Goal: Task Accomplishment & Management: Manage account settings

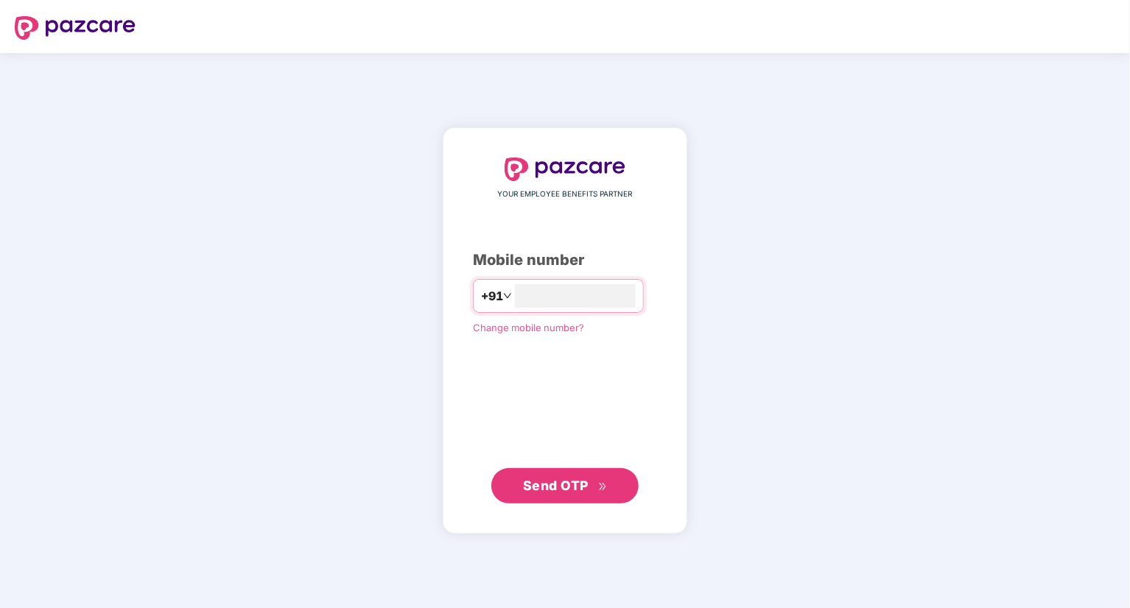
type input "**********"
click at [560, 490] on span "Send OTP" at bounding box center [556, 484] width 66 height 15
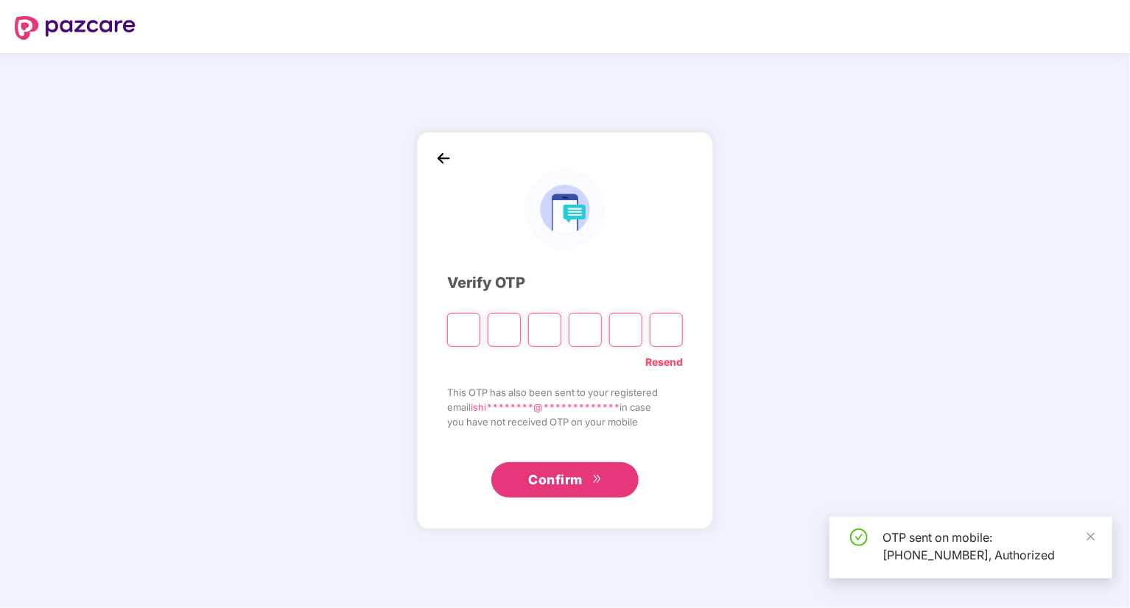
click at [473, 331] on input "Please enter verification code. Digit 1" at bounding box center [463, 330] width 33 height 34
type input "*"
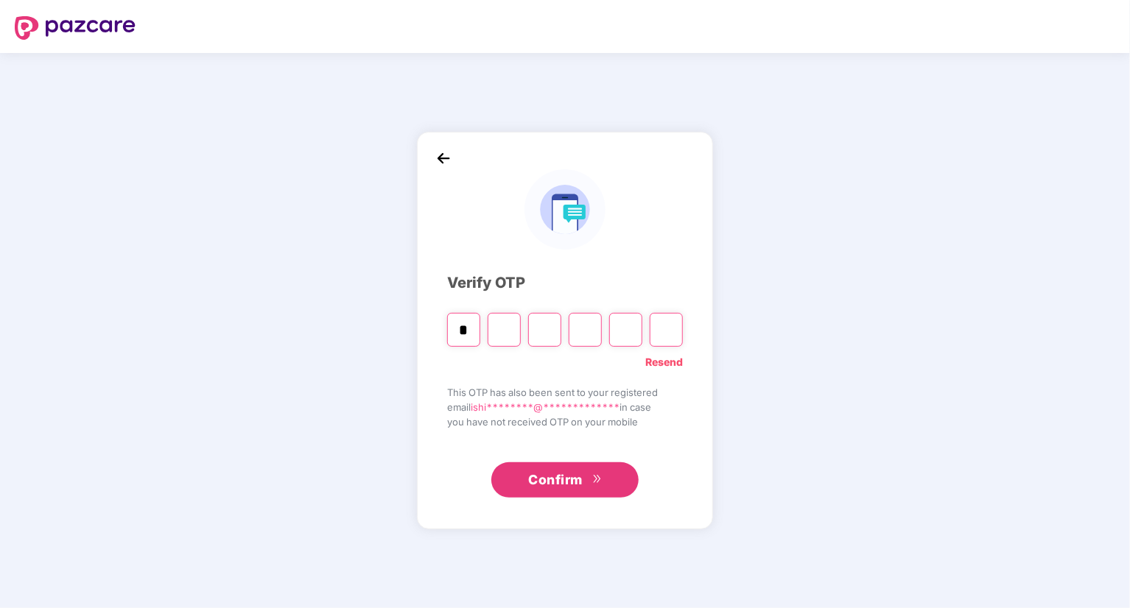
type input "*"
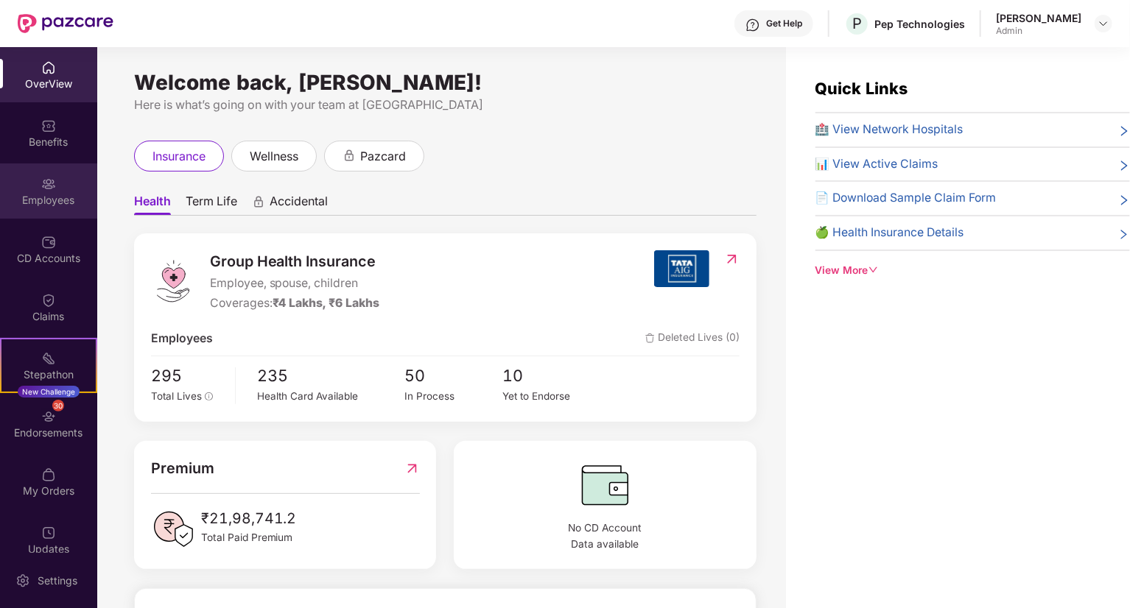
click at [44, 195] on div "Employees" at bounding box center [48, 200] width 97 height 15
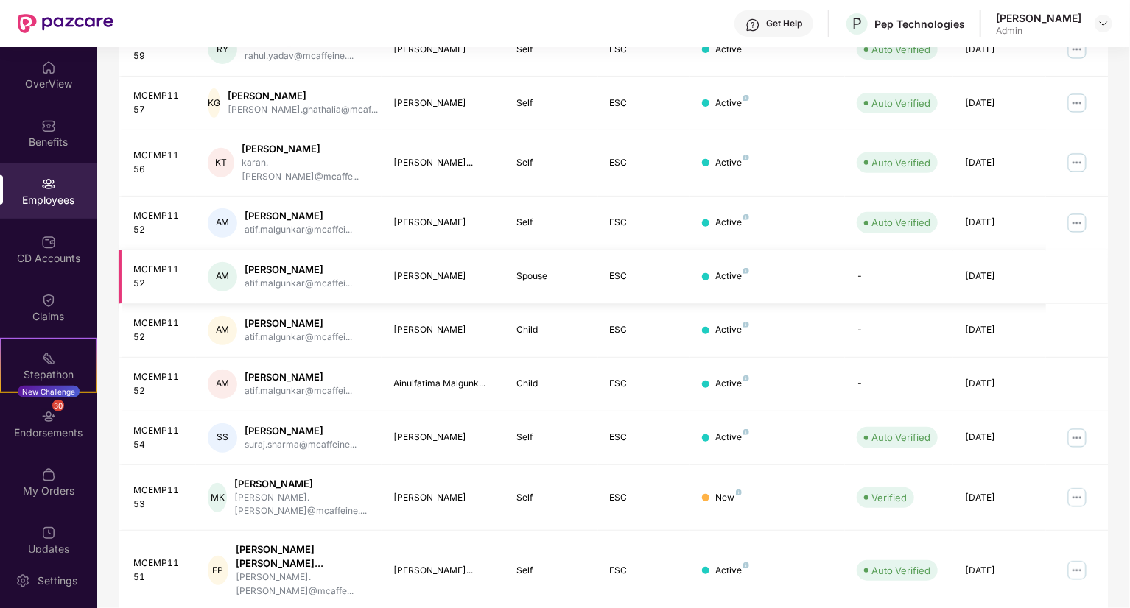
scroll to position [295, 0]
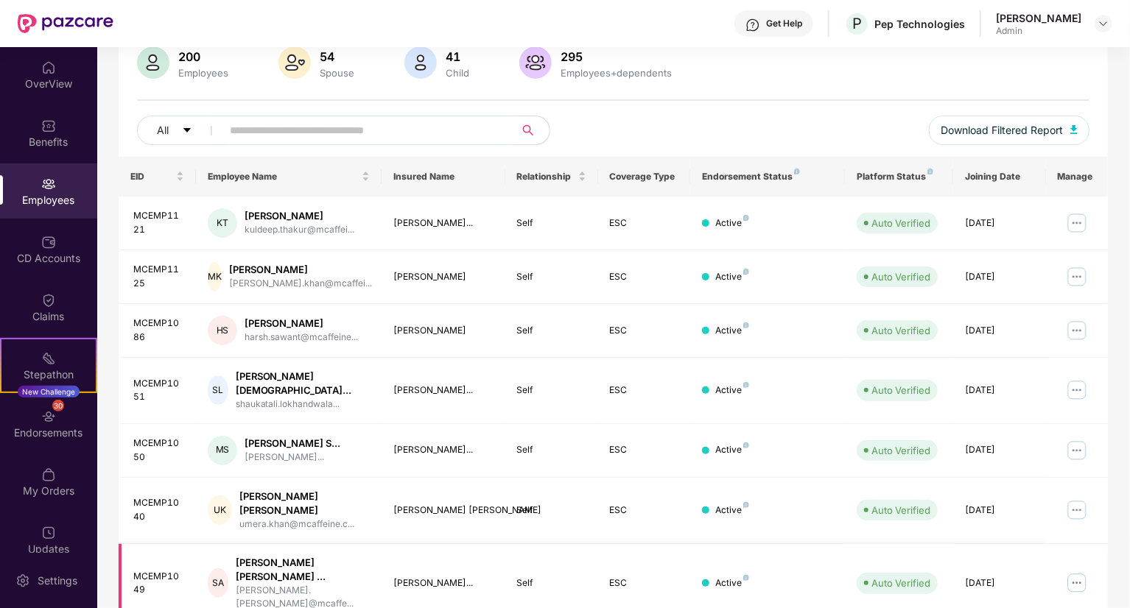
scroll to position [120, 0]
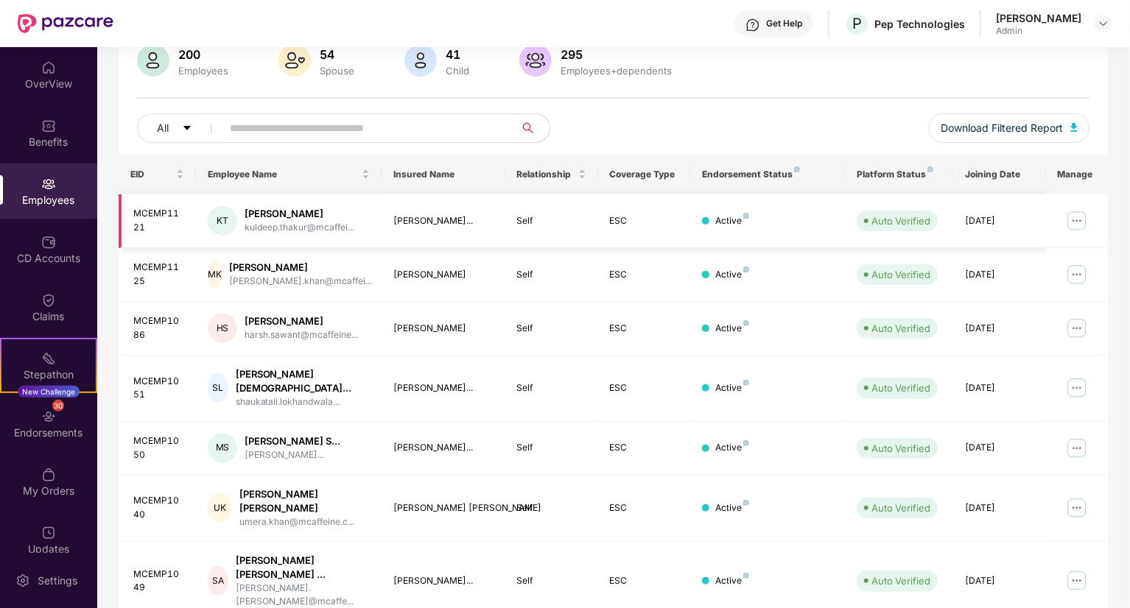
click at [1077, 223] on img at bounding box center [1077, 221] width 24 height 24
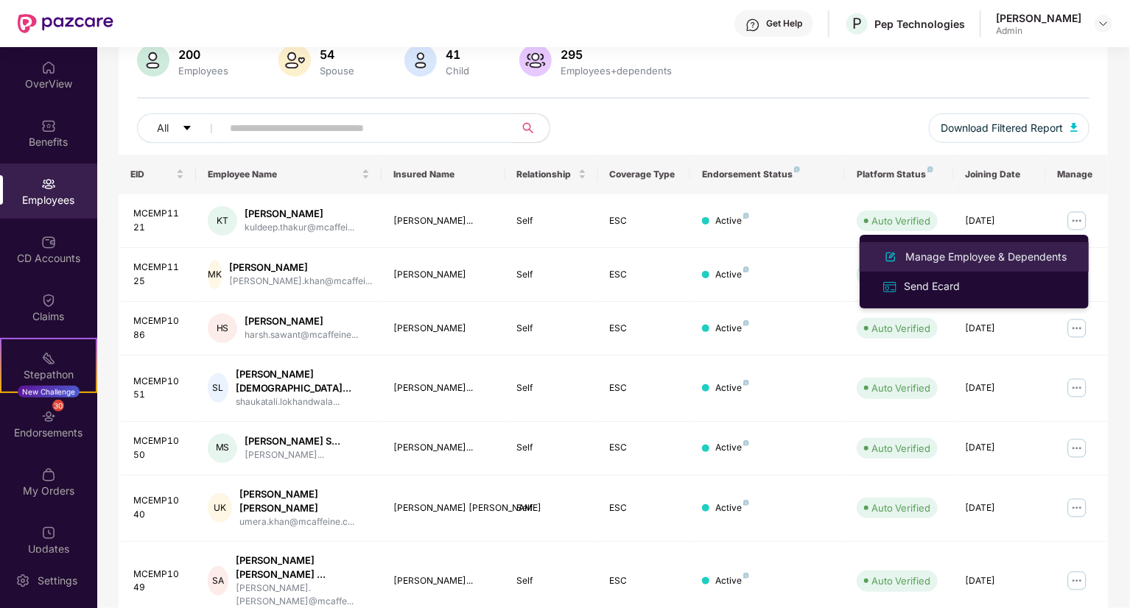
click at [955, 256] on div "Manage Employee & Dependents" at bounding box center [985, 257] width 167 height 16
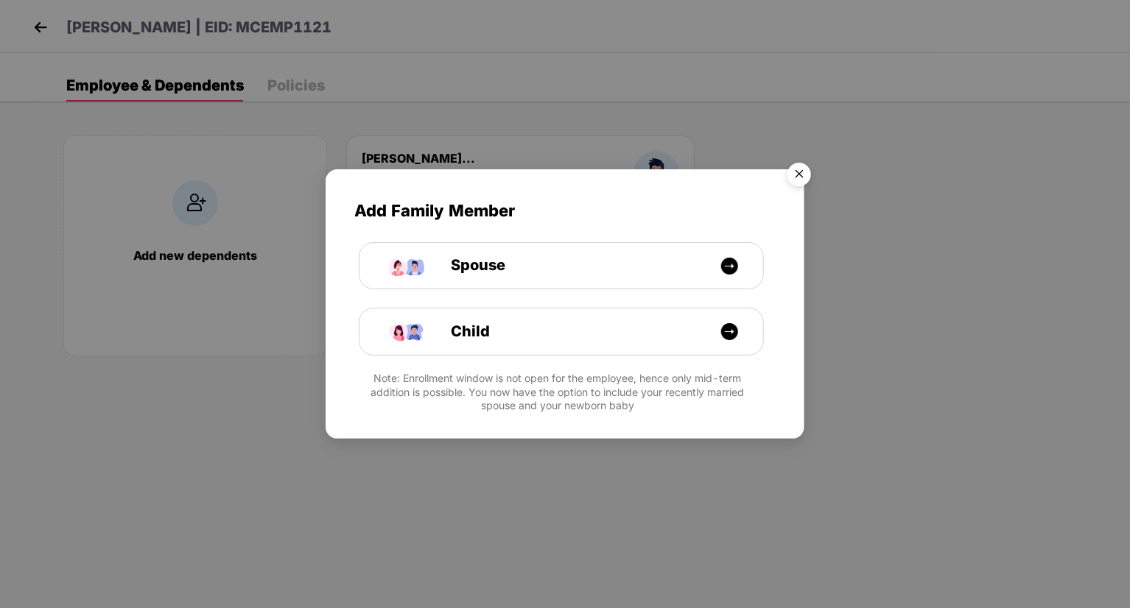
click at [798, 175] on img "Close" at bounding box center [798, 176] width 41 height 41
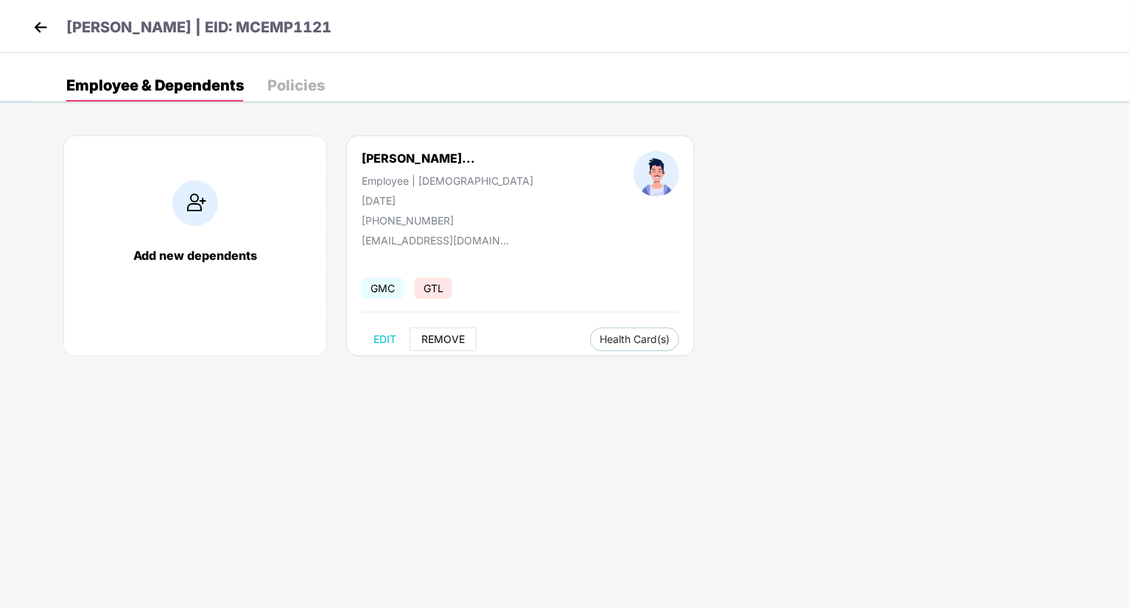
click at [433, 339] on span "REMOVE" at bounding box center [442, 340] width 43 height 12
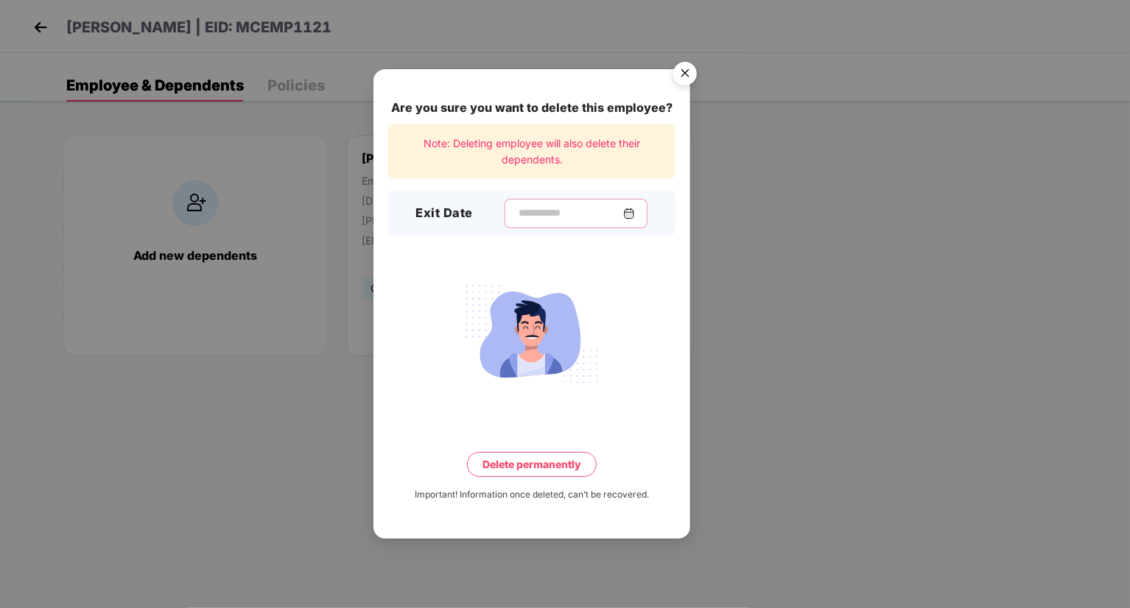
click at [599, 213] on input at bounding box center [570, 212] width 106 height 15
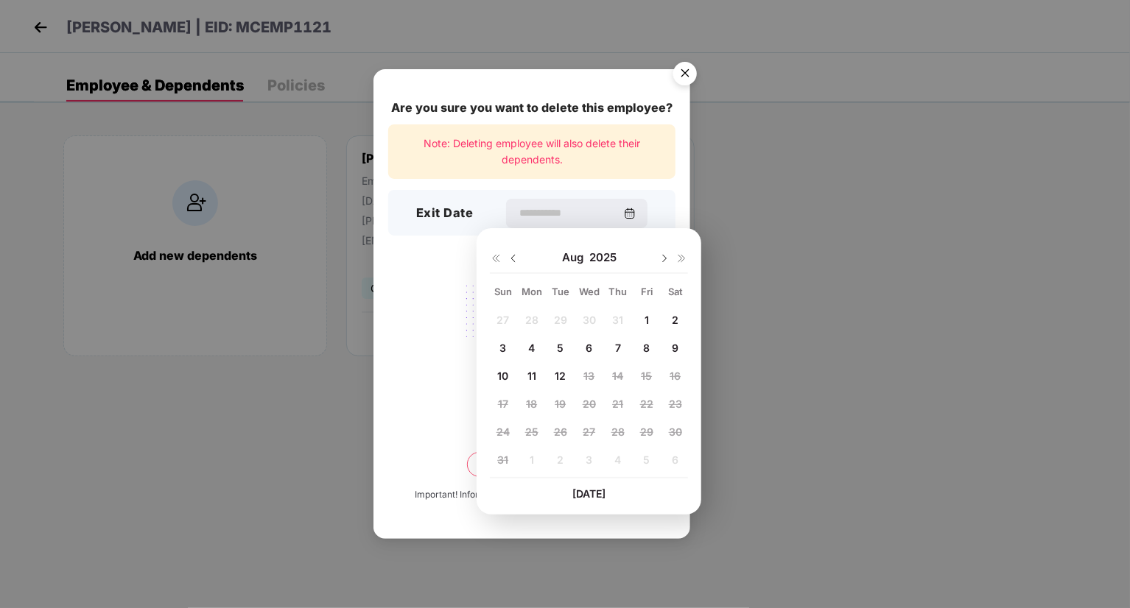
click at [645, 325] on span "1" at bounding box center [646, 320] width 4 height 13
type input "**********"
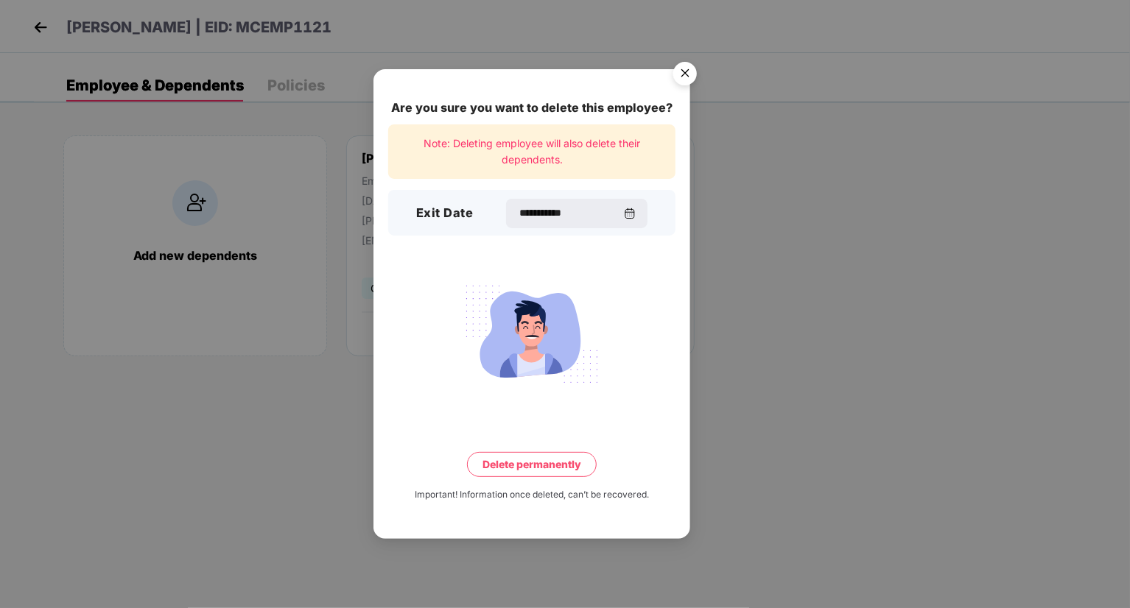
click at [546, 465] on button "Delete permanently" at bounding box center [532, 464] width 130 height 25
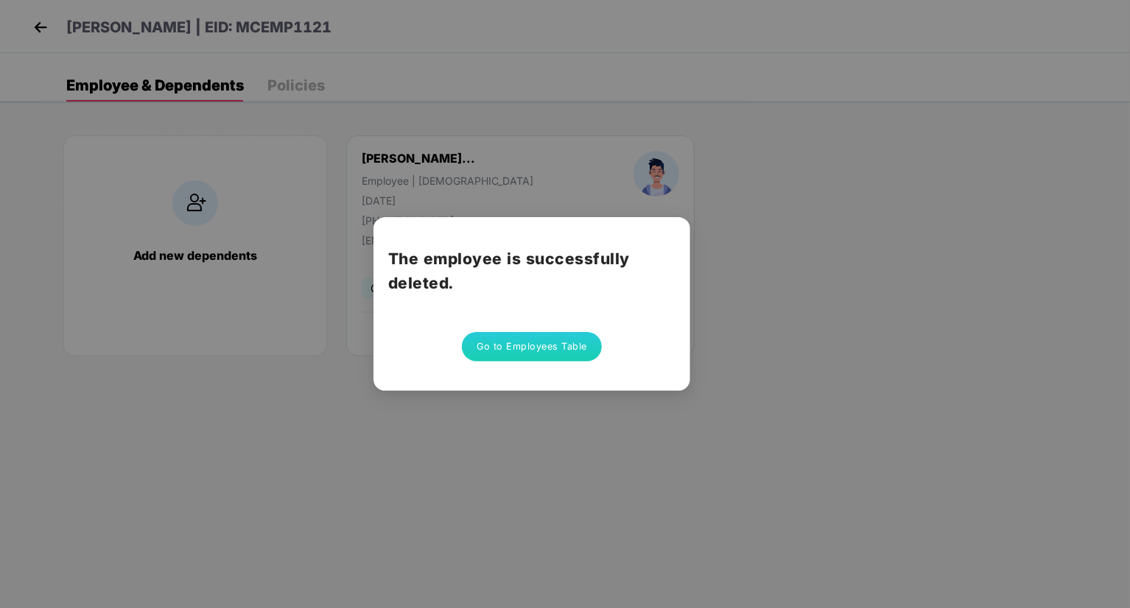
click at [551, 340] on button "Go to Employees Table" at bounding box center [532, 346] width 140 height 29
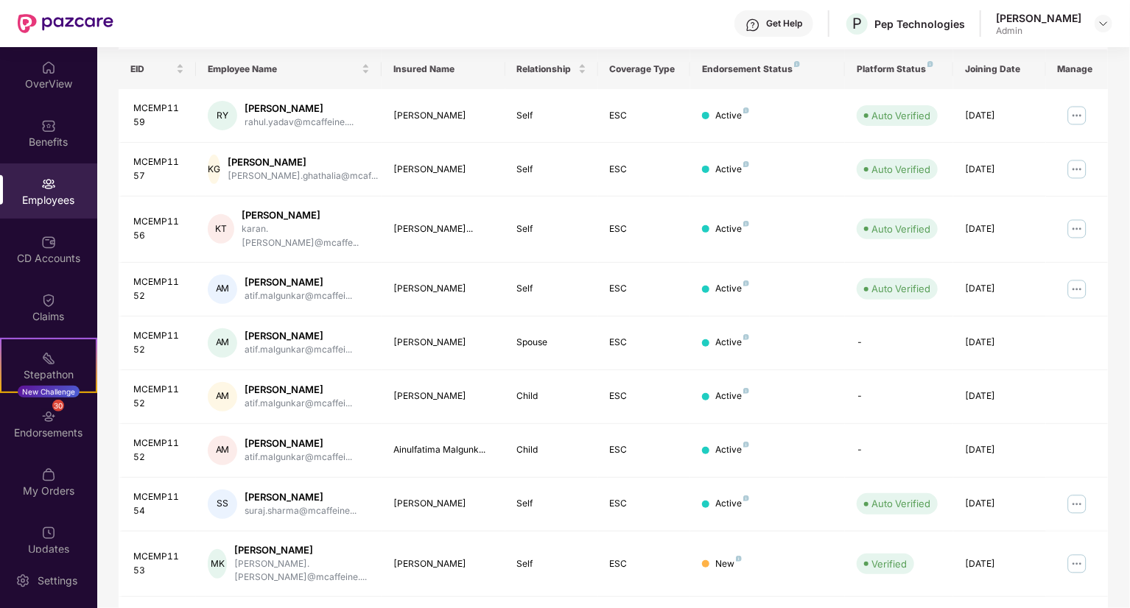
scroll to position [295, 0]
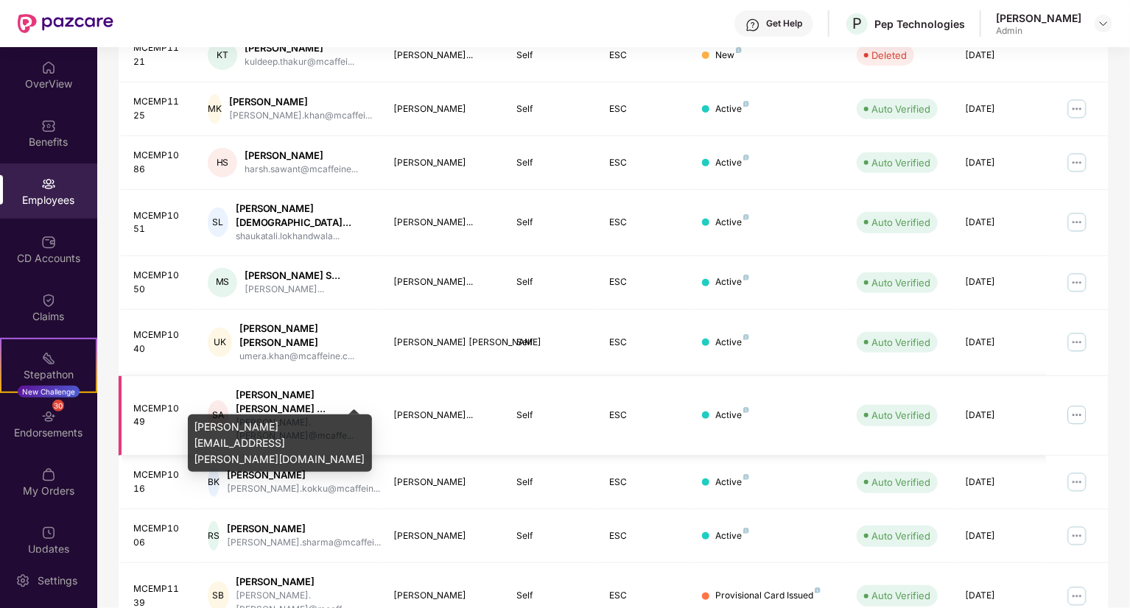
scroll to position [307, 0]
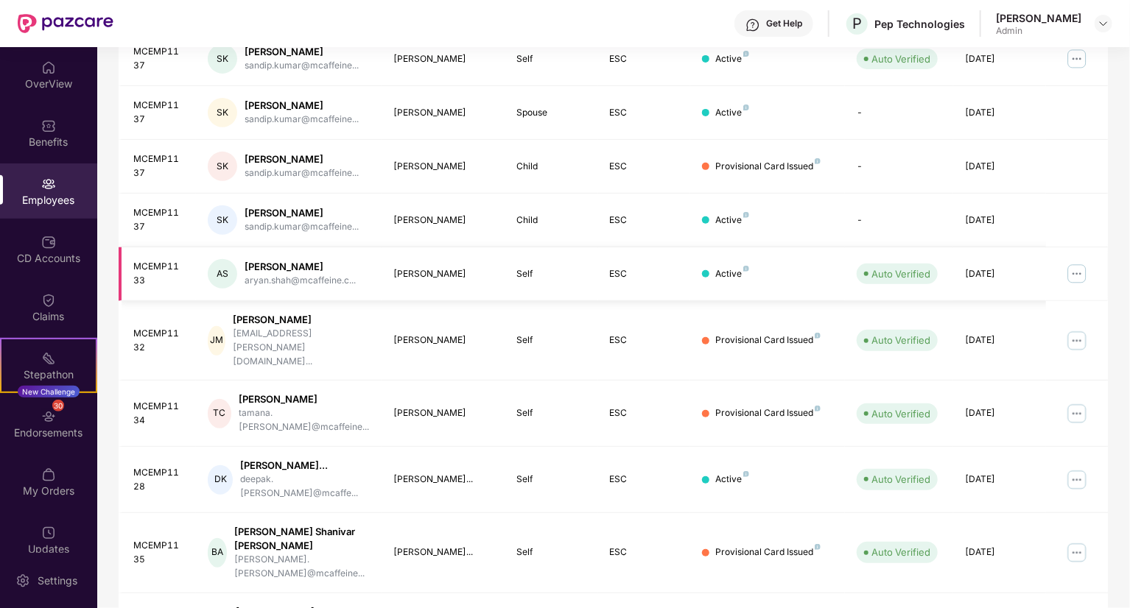
scroll to position [295, 0]
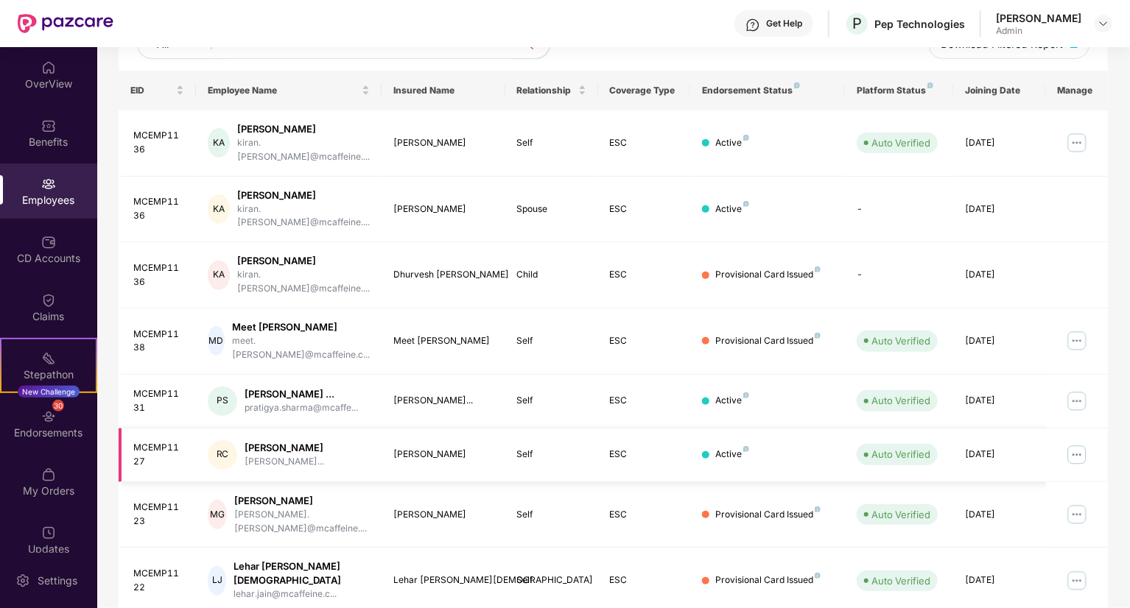
scroll to position [203, 0]
click at [1069, 570] on img at bounding box center [1077, 582] width 24 height 24
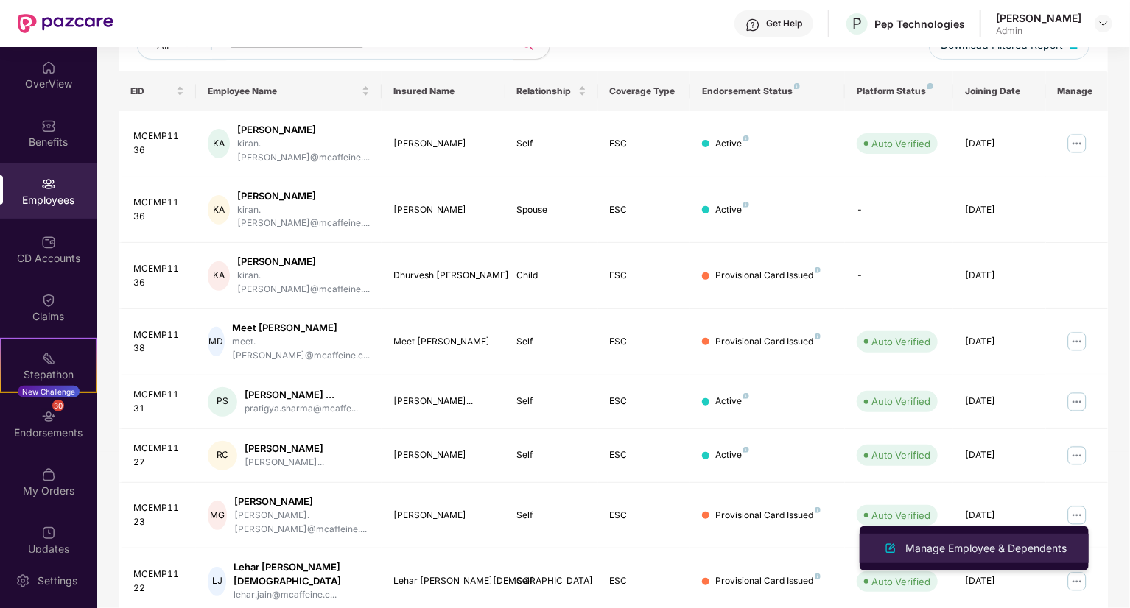
click at [984, 545] on div "Manage Employee & Dependents" at bounding box center [985, 548] width 167 height 16
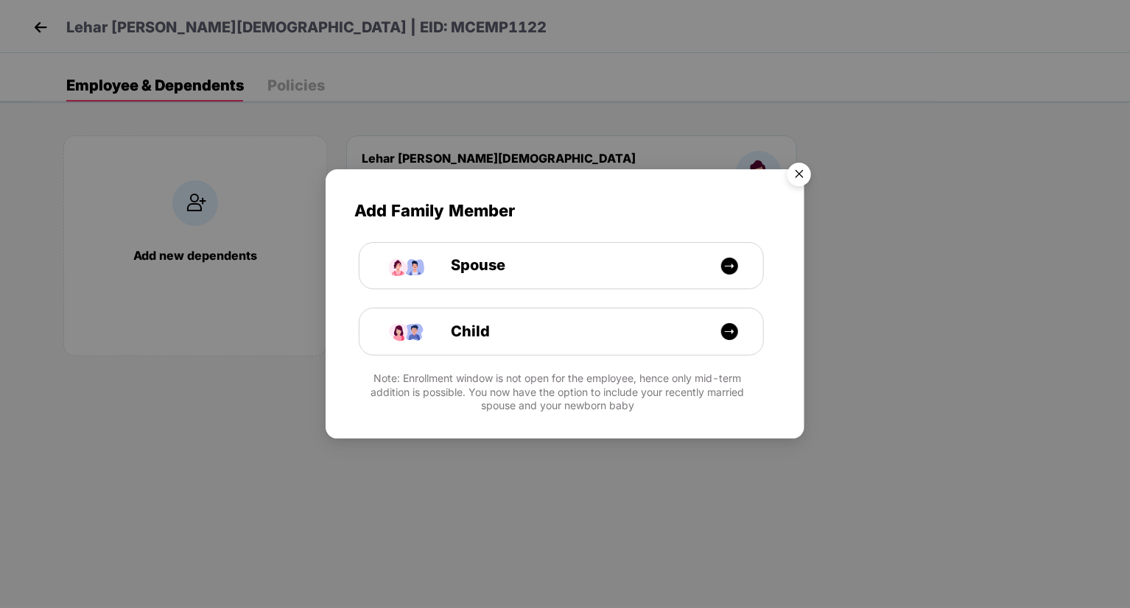
click at [800, 175] on img "Close" at bounding box center [798, 176] width 41 height 41
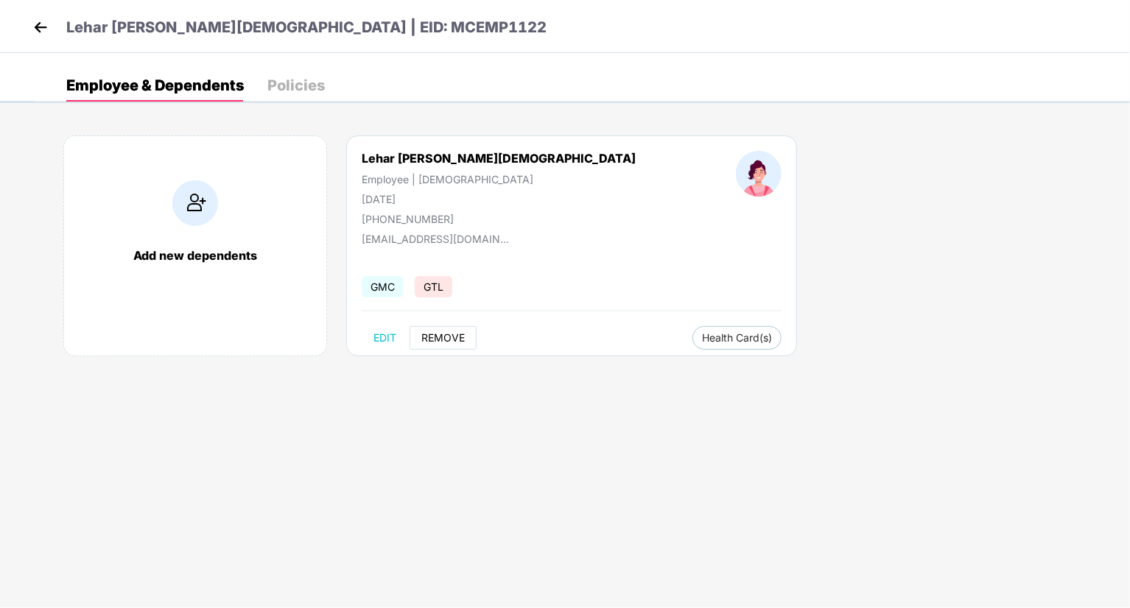
click at [432, 339] on span "REMOVE" at bounding box center [442, 338] width 43 height 12
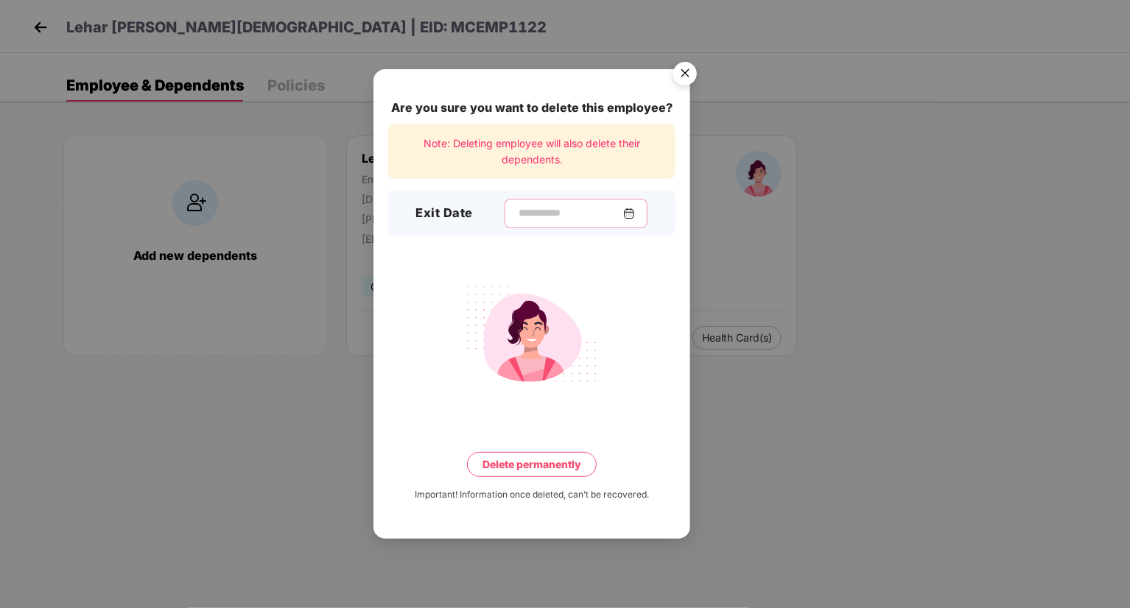
click at [566, 221] on input at bounding box center [570, 212] width 106 height 15
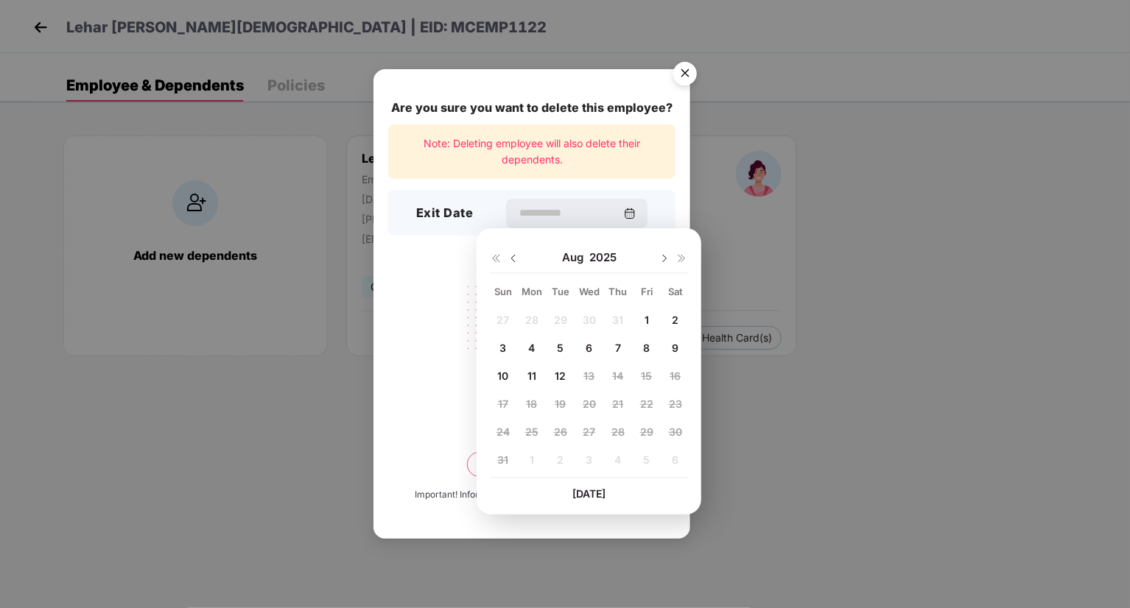
click at [646, 319] on span "1" at bounding box center [646, 320] width 4 height 13
type input "**********"
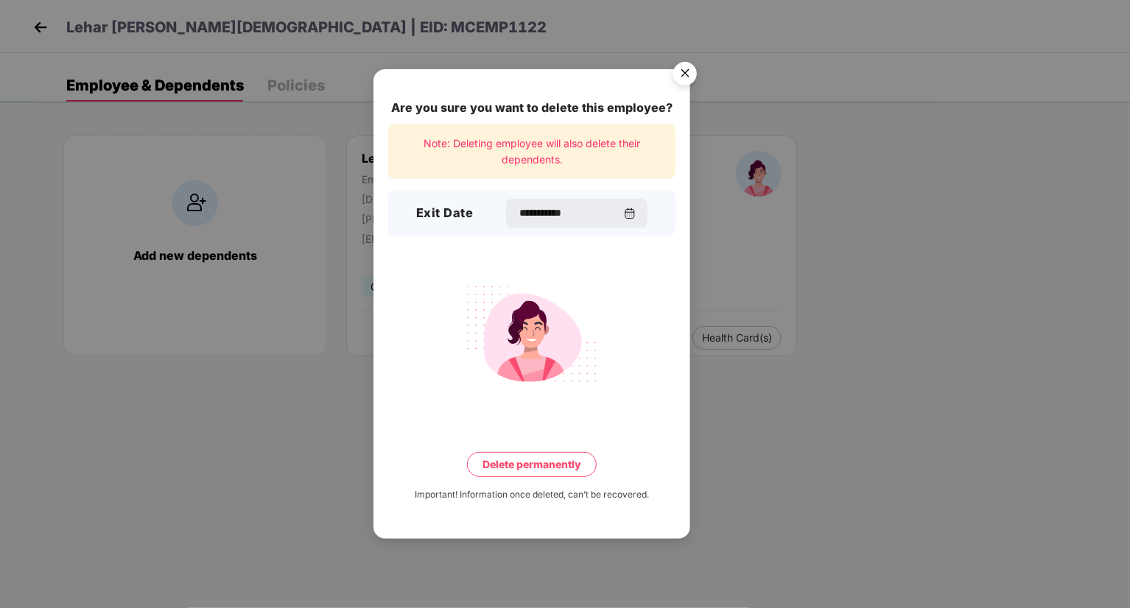
click at [533, 457] on button "Delete permanently" at bounding box center [532, 464] width 130 height 25
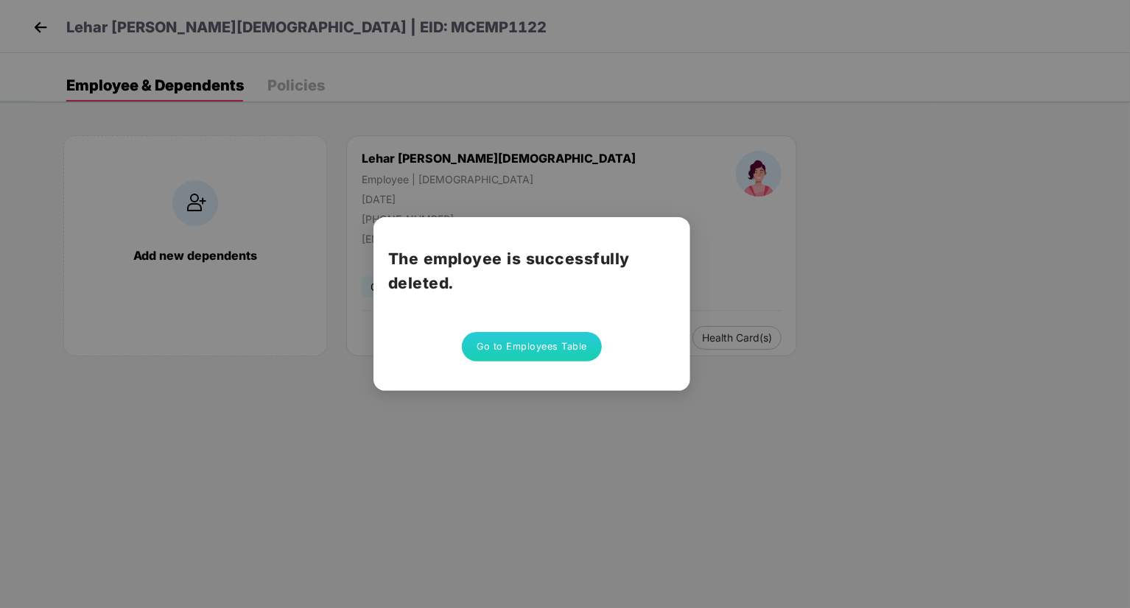
click at [580, 359] on button "Go to Employees Table" at bounding box center [532, 346] width 140 height 29
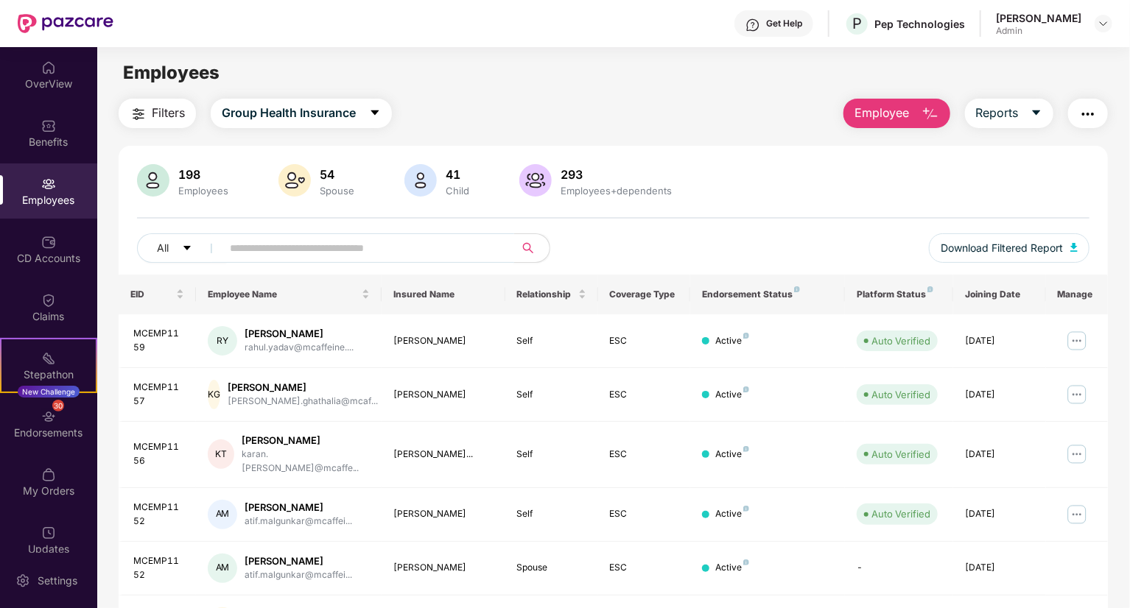
click at [389, 258] on input "text" at bounding box center [362, 248] width 264 height 22
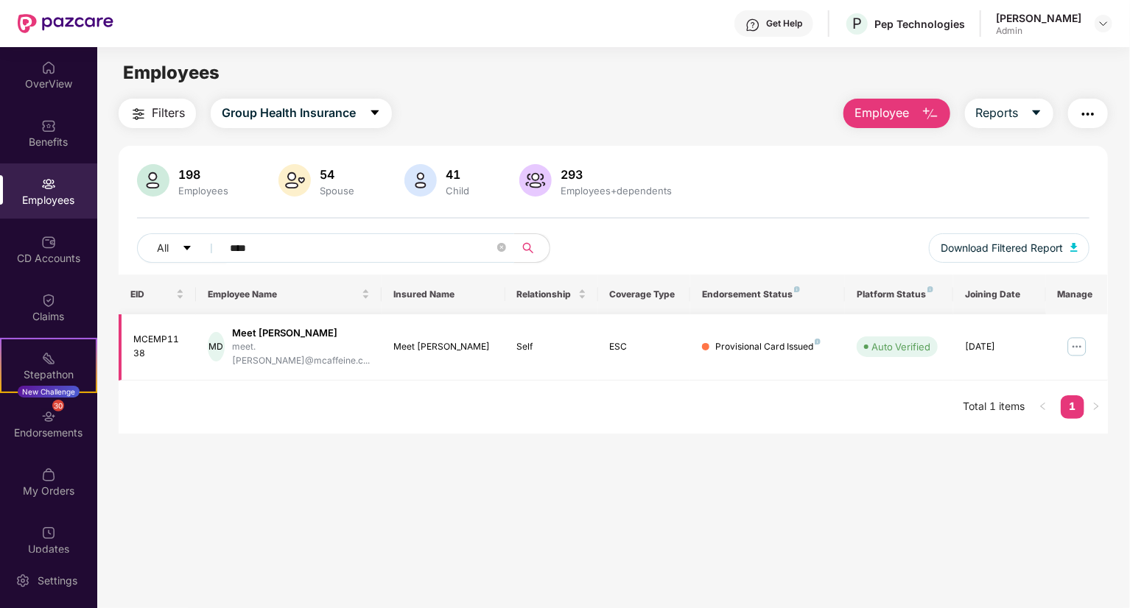
type input "****"
click at [1078, 343] on img at bounding box center [1077, 347] width 24 height 24
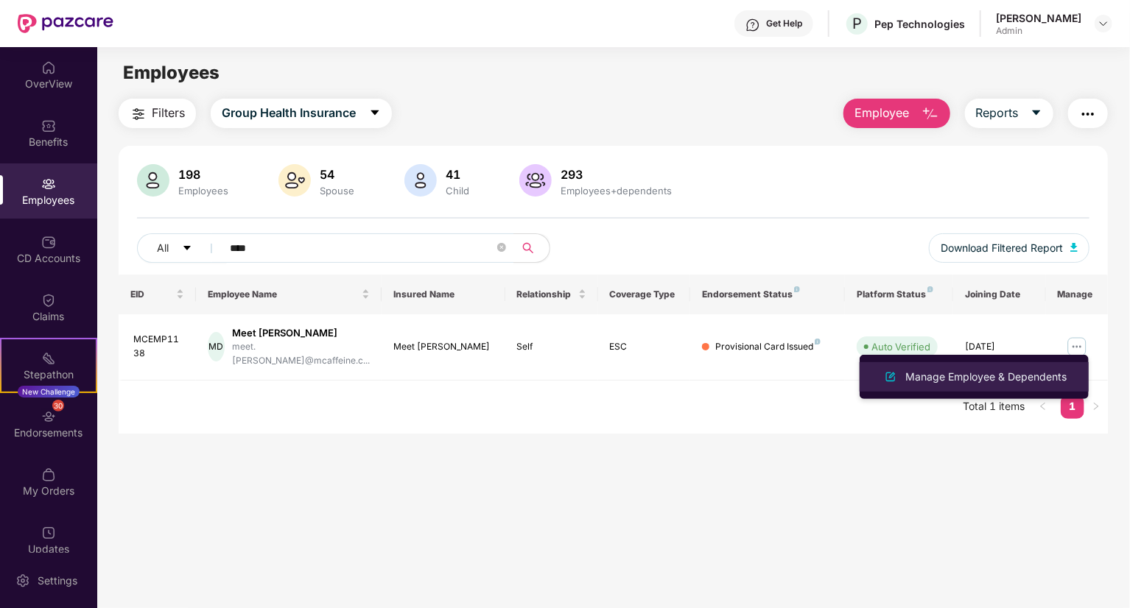
click at [992, 377] on div "Manage Employee & Dependents" at bounding box center [985, 377] width 167 height 16
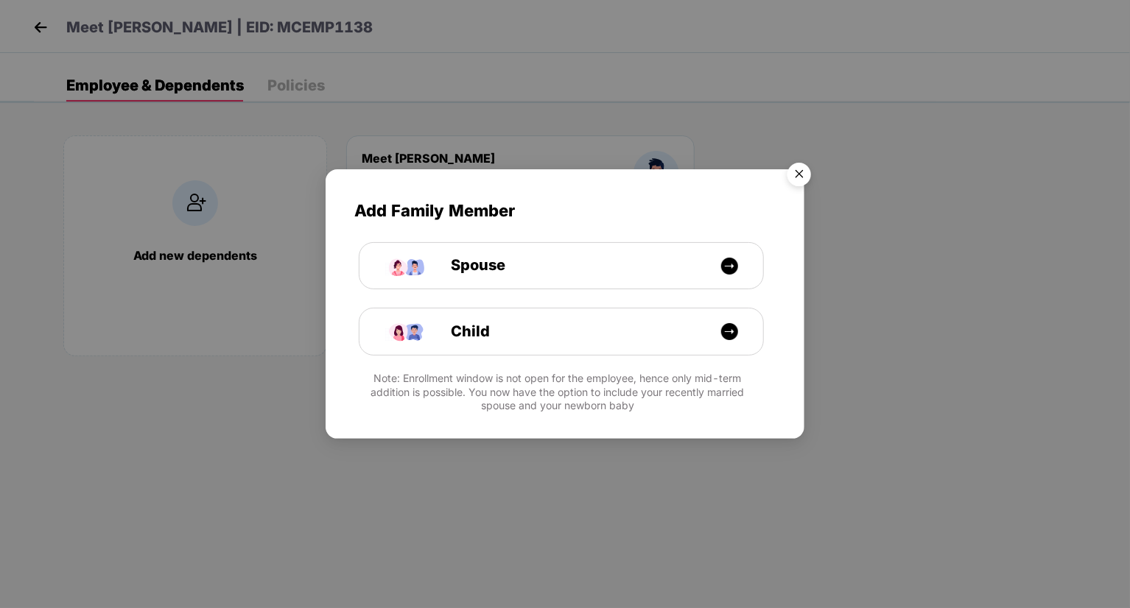
click at [809, 174] on img "Close" at bounding box center [798, 176] width 41 height 41
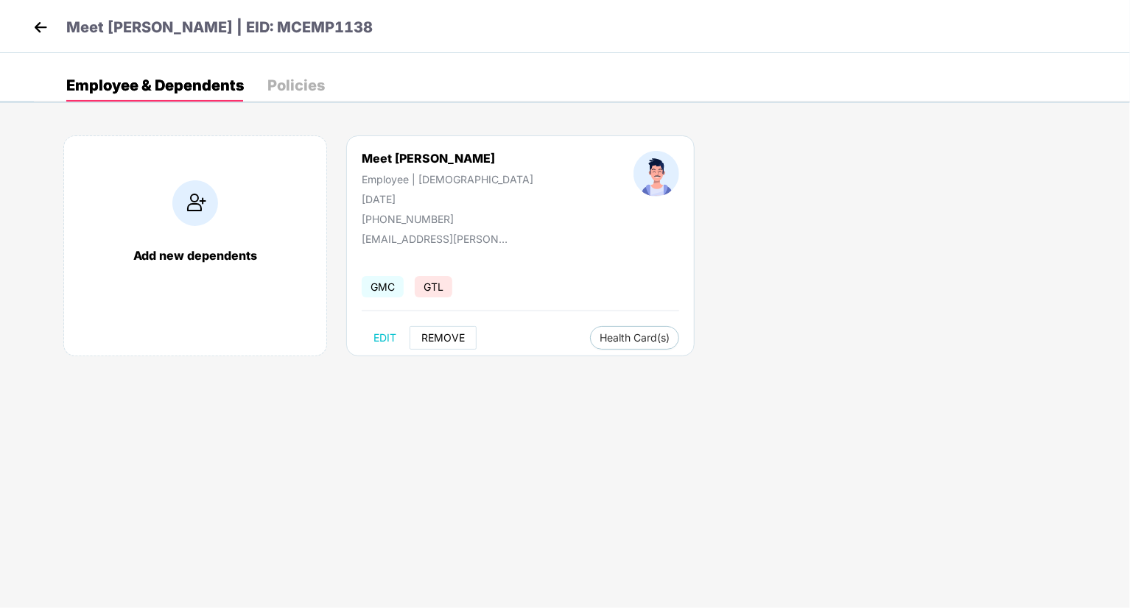
click at [446, 347] on div "Meet [PERSON_NAME] Employee | [DEMOGRAPHIC_DATA] [DATE] [PHONE_NUMBER] [EMAIL_A…" at bounding box center [520, 245] width 348 height 221
click at [446, 347] on button "REMOVE" at bounding box center [442, 338] width 67 height 24
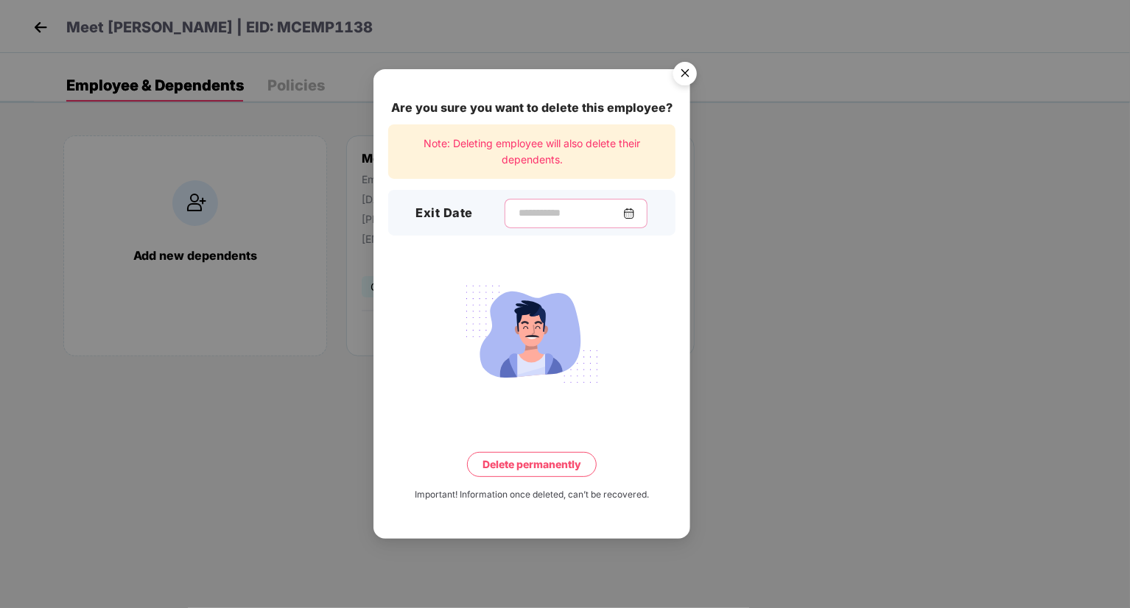
click at [564, 219] on input at bounding box center [570, 212] width 106 height 15
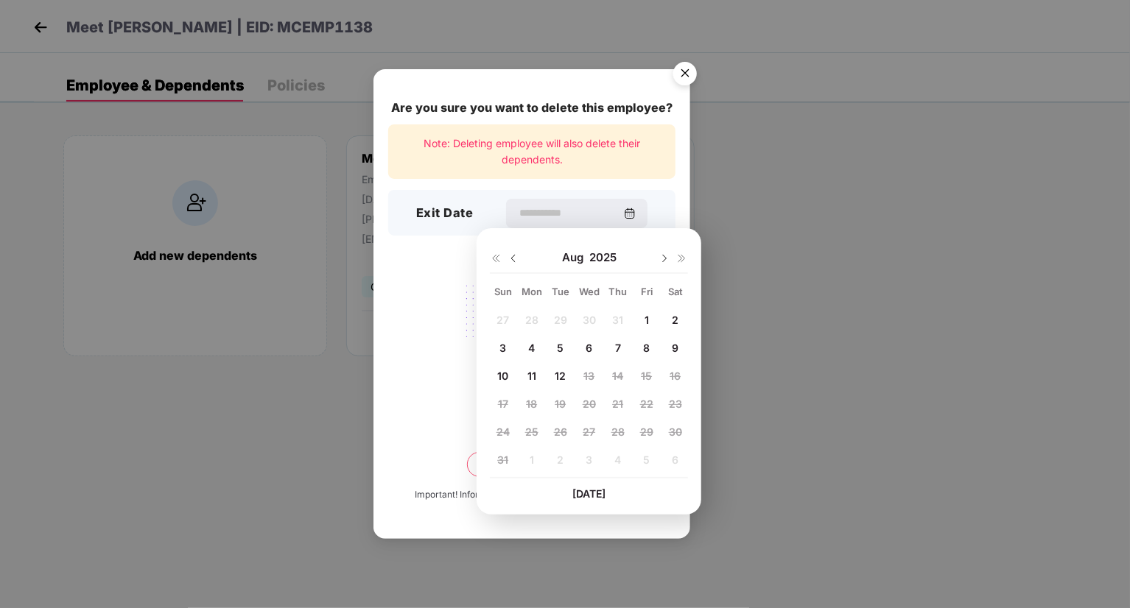
click at [647, 323] on span "1" at bounding box center [646, 320] width 4 height 13
type input "**********"
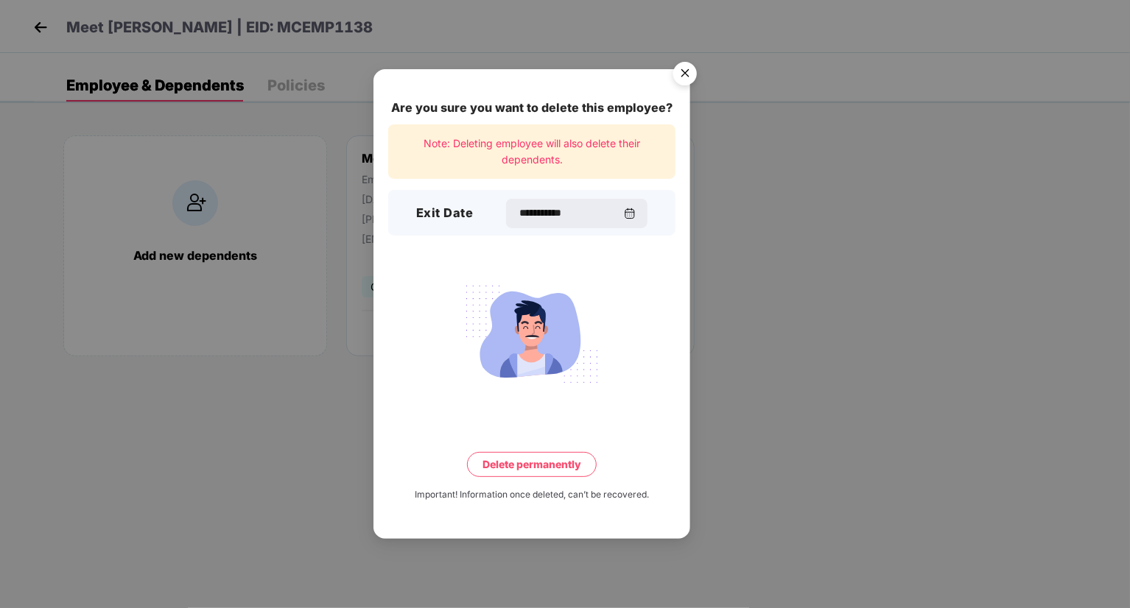
click at [569, 466] on button "Delete permanently" at bounding box center [532, 464] width 130 height 25
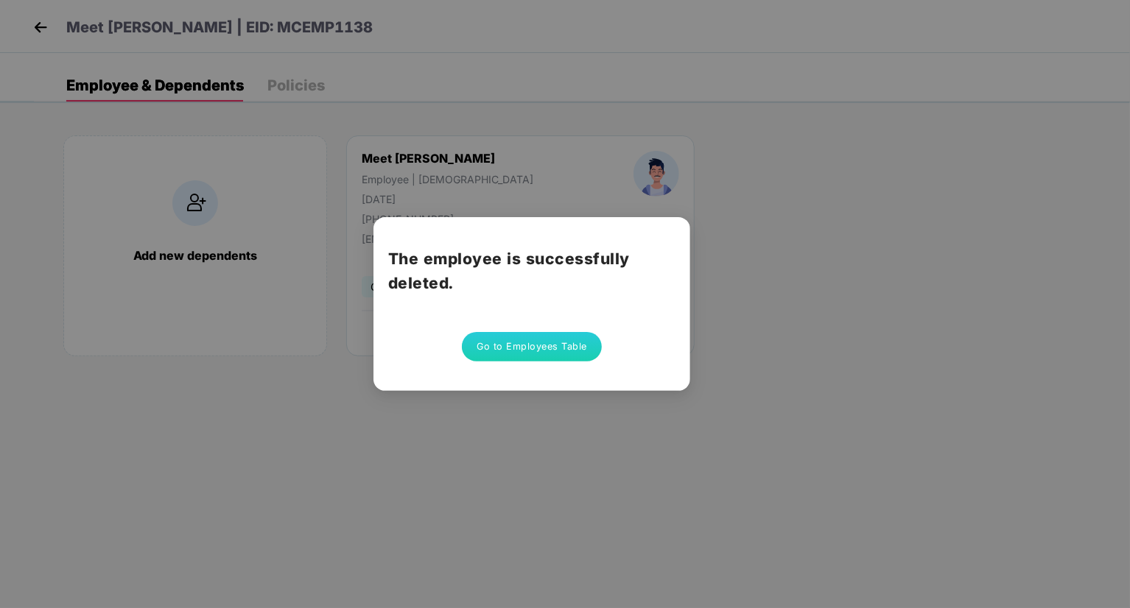
click at [524, 339] on button "Go to Employees Table" at bounding box center [532, 346] width 140 height 29
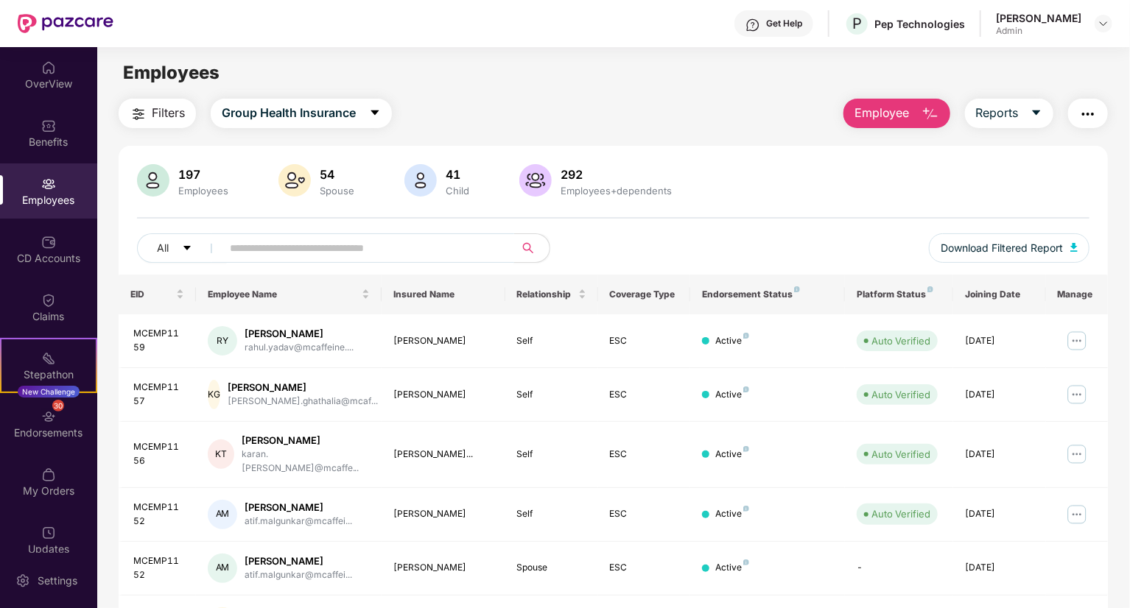
click at [396, 252] on input "text" at bounding box center [362, 248] width 264 height 22
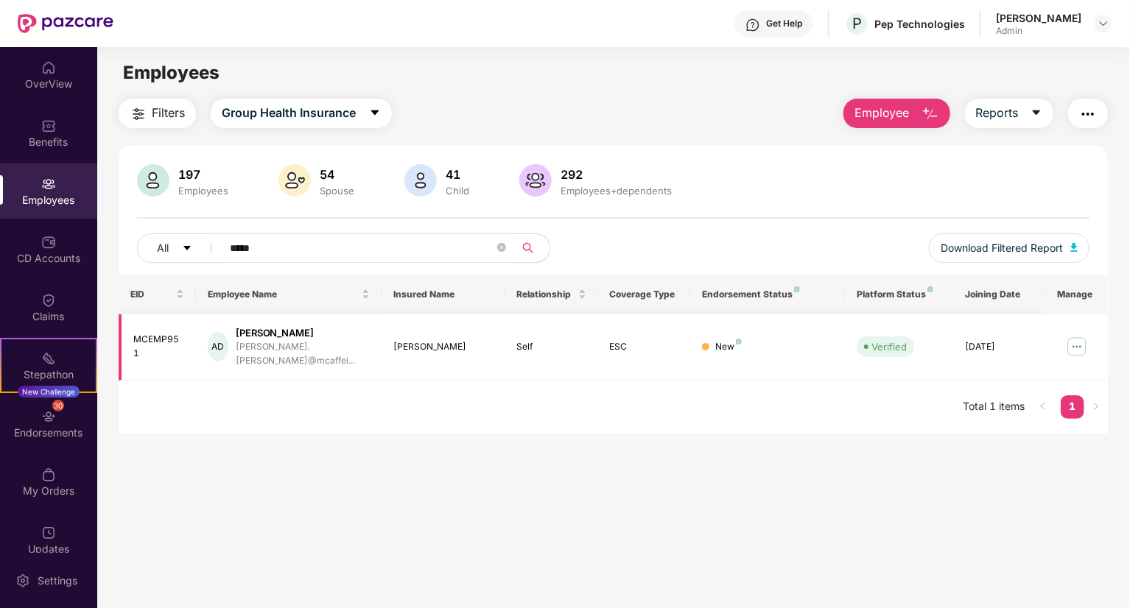
type input "*****"
click at [1074, 341] on img at bounding box center [1077, 347] width 24 height 24
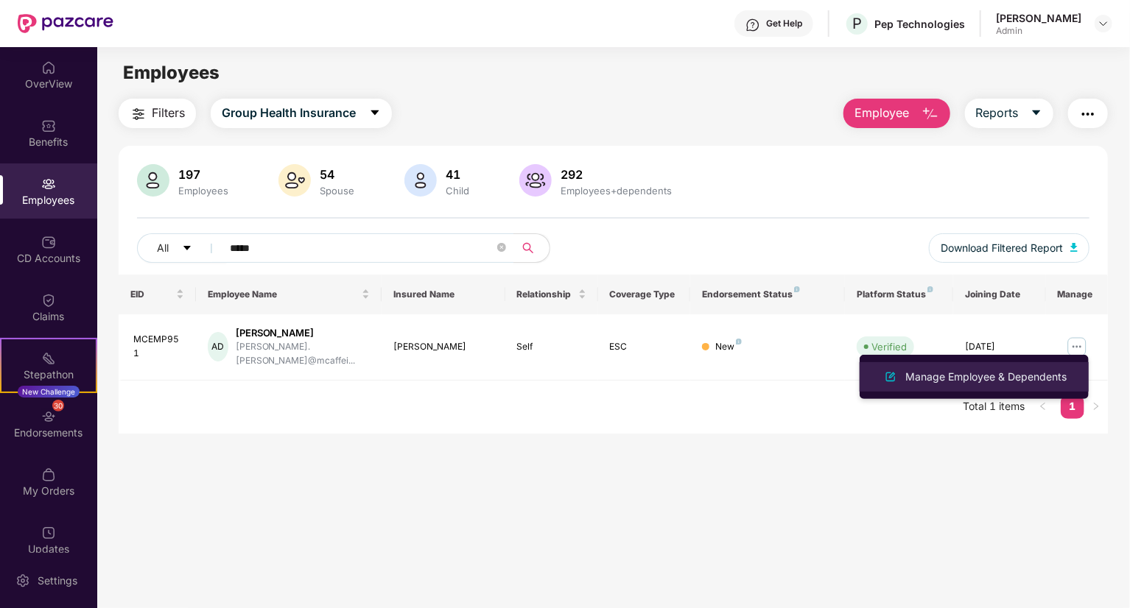
click at [943, 373] on div "Manage Employee & Dependents" at bounding box center [985, 377] width 167 height 16
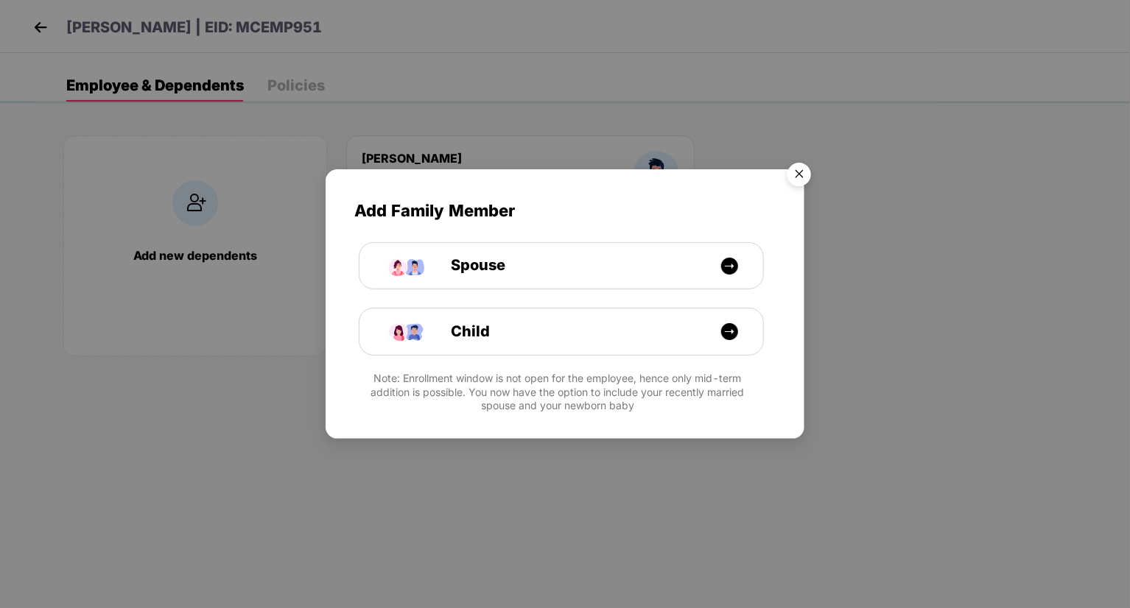
click at [801, 166] on img "Close" at bounding box center [798, 176] width 41 height 41
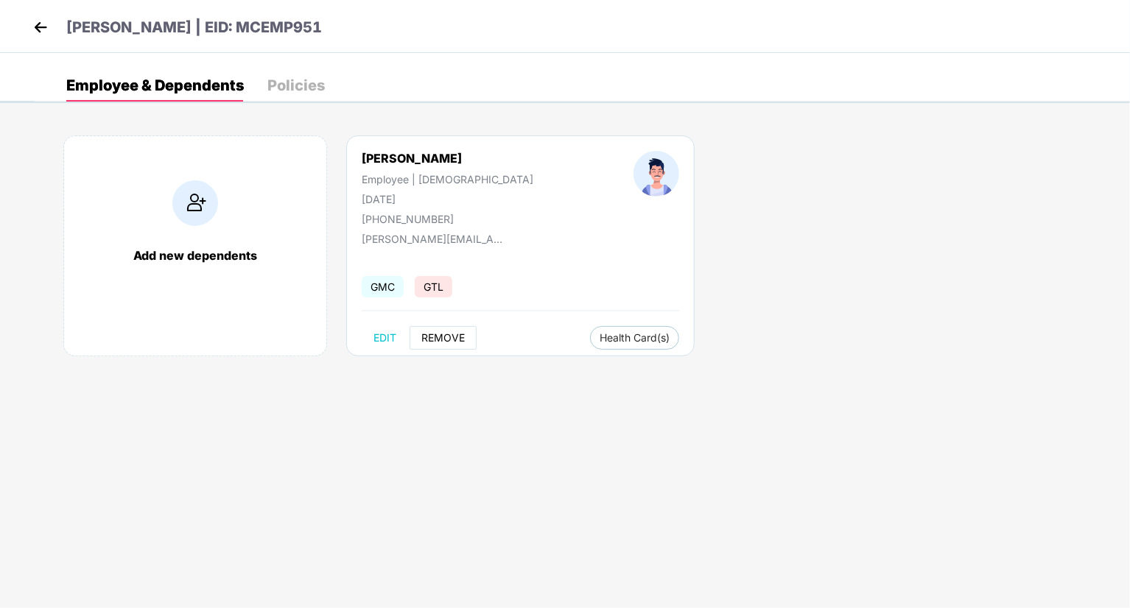
click at [428, 334] on span "REMOVE" at bounding box center [442, 338] width 43 height 12
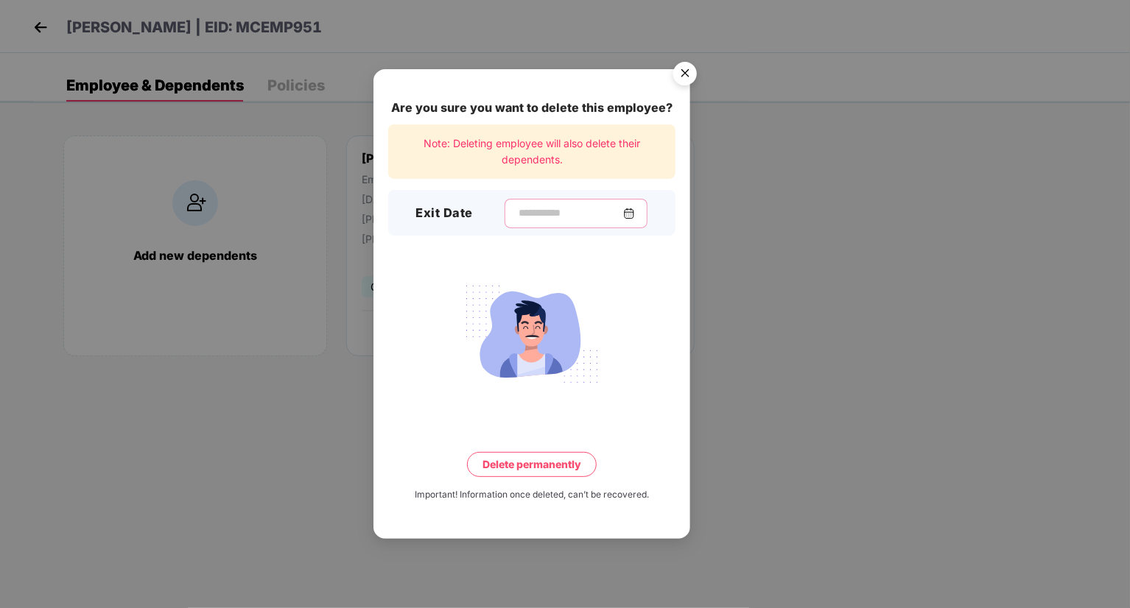
click at [559, 210] on input at bounding box center [570, 212] width 106 height 15
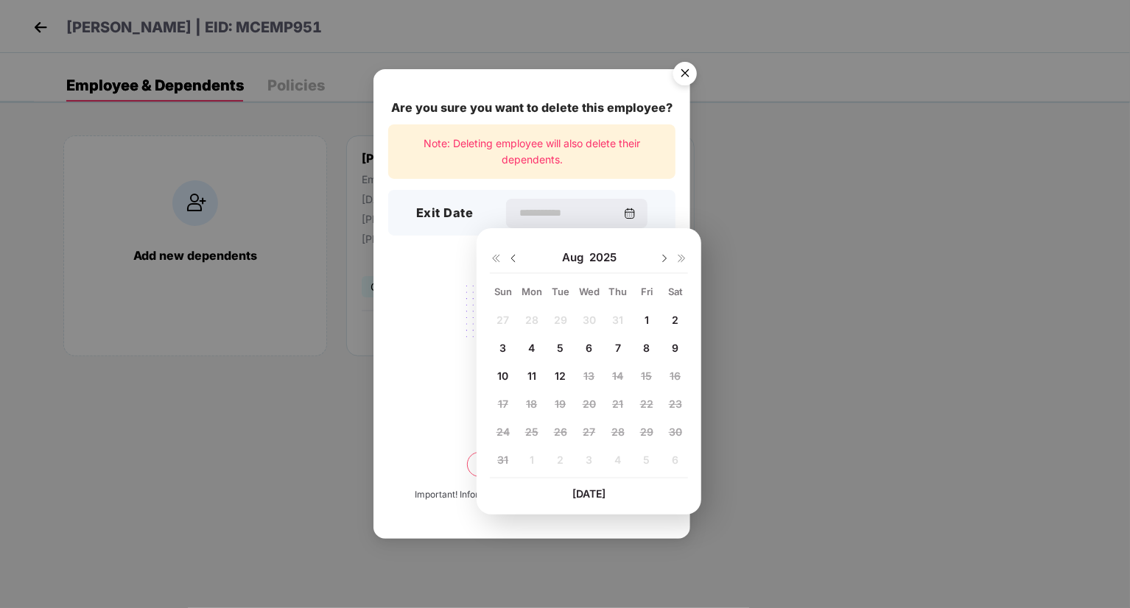
click at [647, 320] on span "1" at bounding box center [646, 320] width 4 height 13
type input "**********"
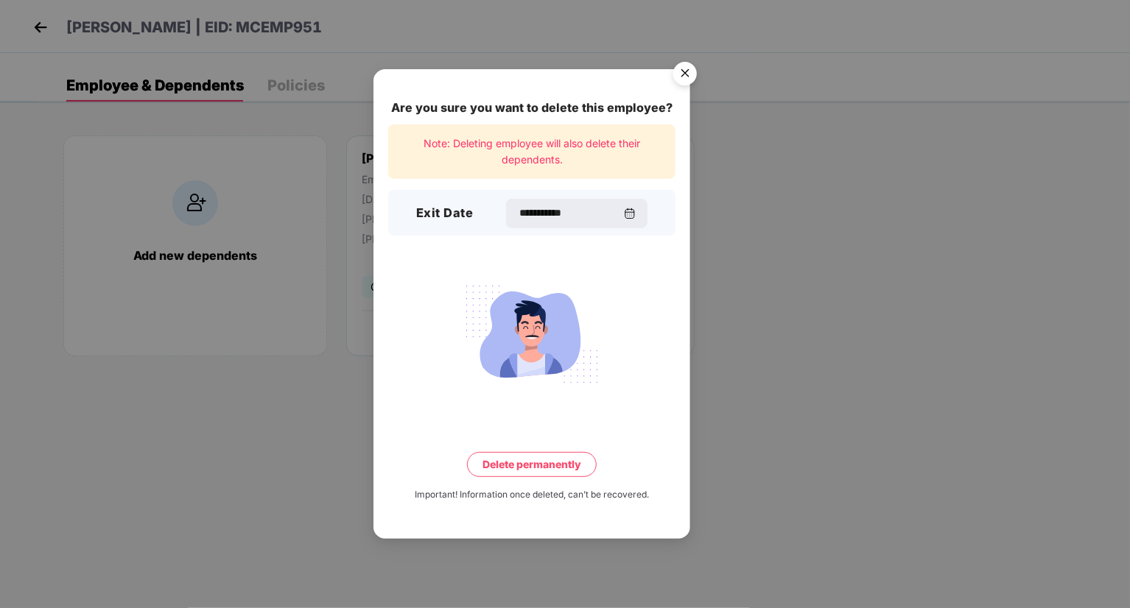
click at [532, 463] on button "Delete permanently" at bounding box center [532, 464] width 130 height 25
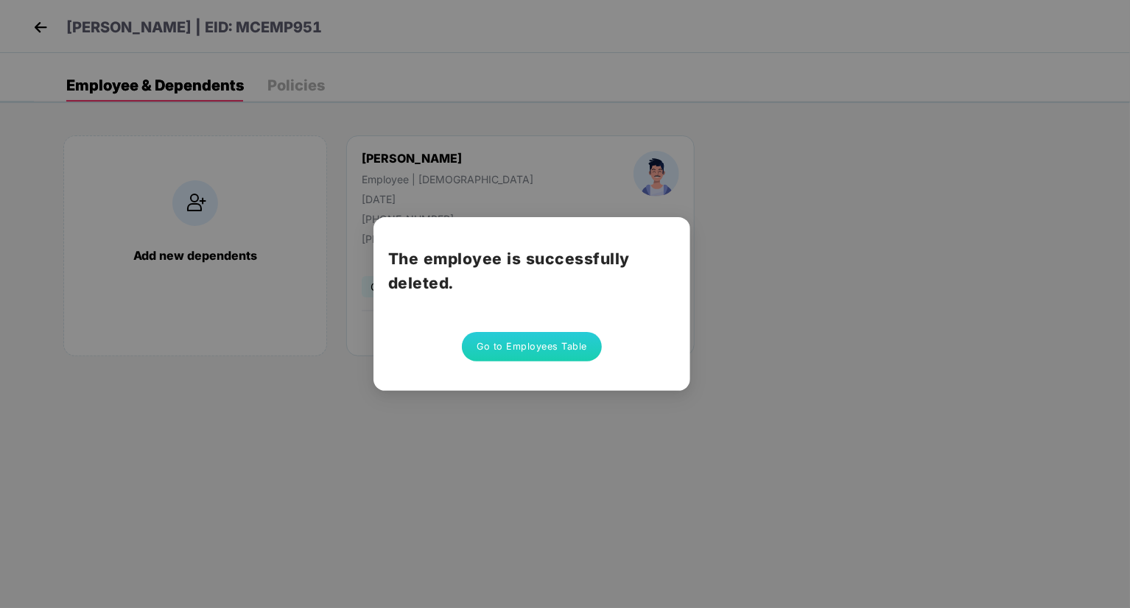
click at [570, 333] on button "Go to Employees Table" at bounding box center [532, 346] width 140 height 29
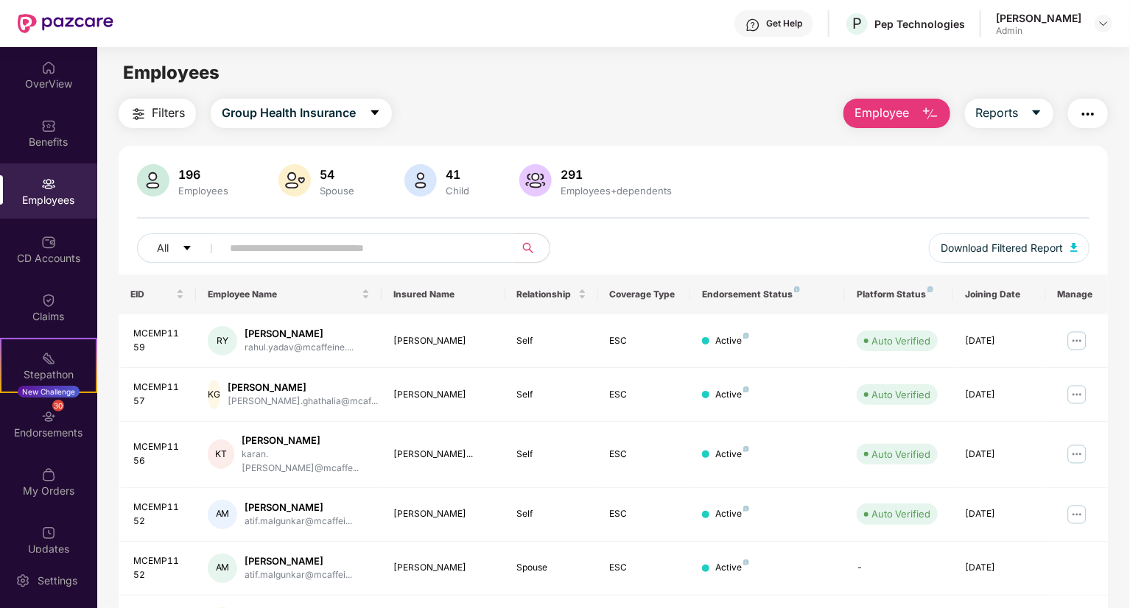
click at [409, 257] on input "text" at bounding box center [362, 248] width 264 height 22
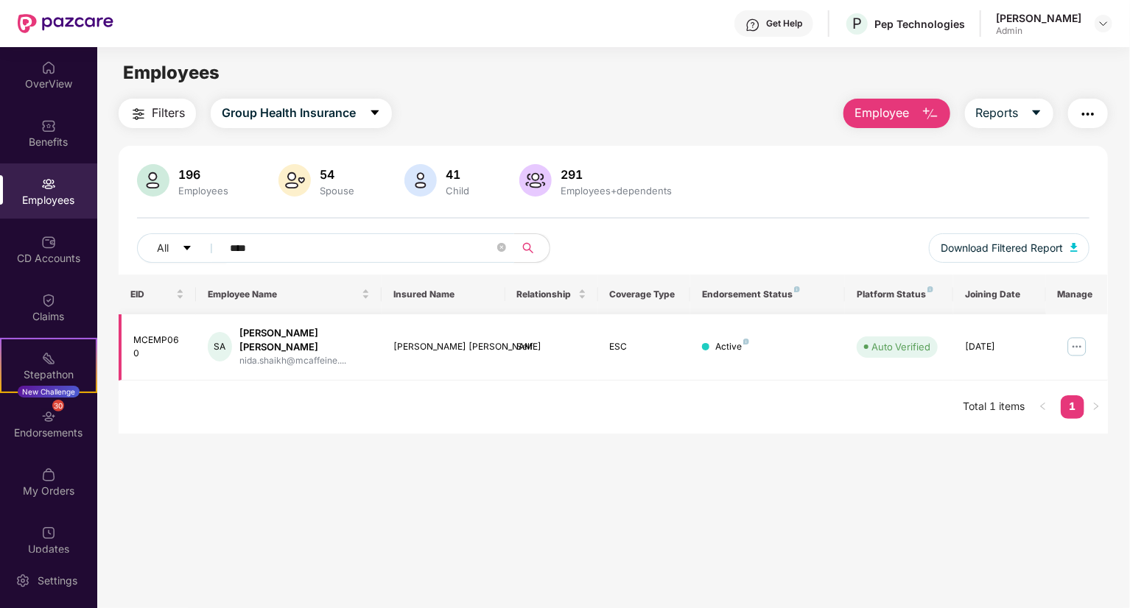
type input "****"
click at [1070, 335] on img at bounding box center [1077, 347] width 24 height 24
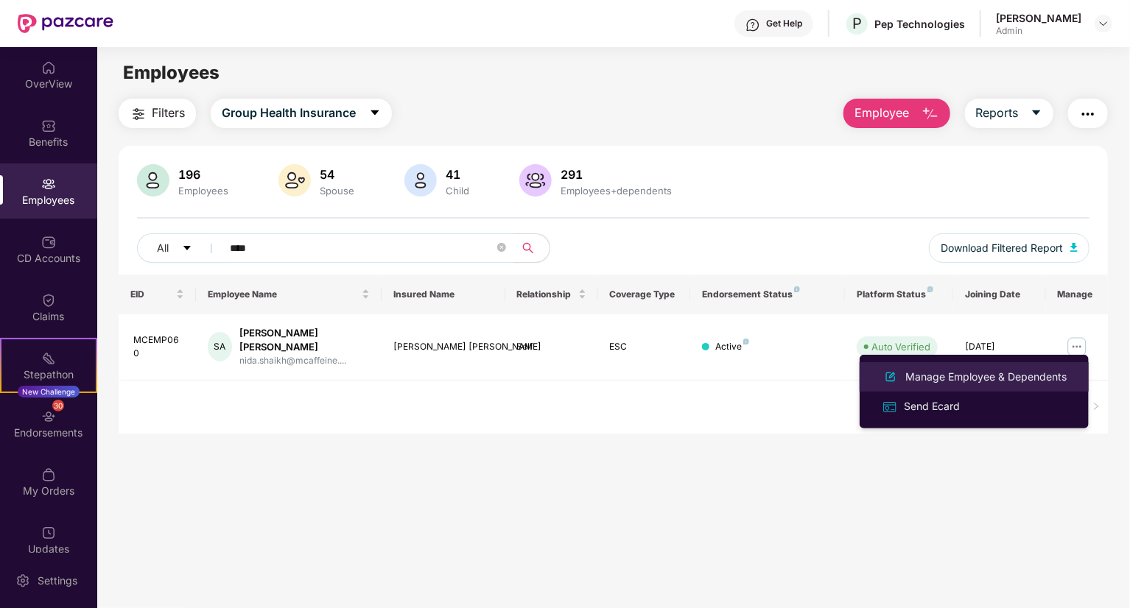
click at [971, 380] on div "Manage Employee & Dependents" at bounding box center [985, 377] width 167 height 16
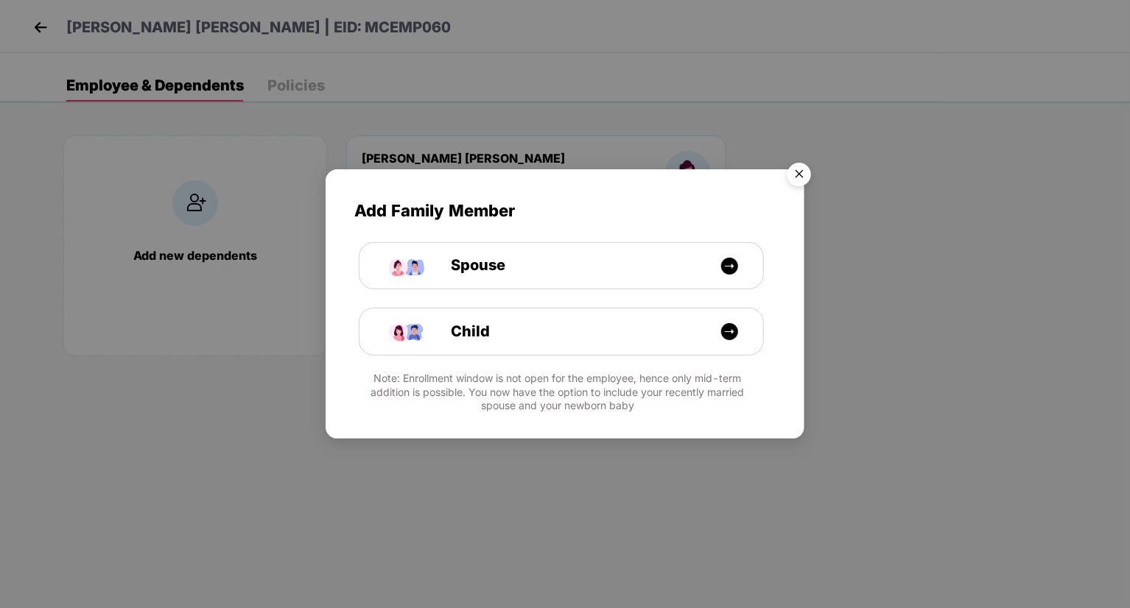
click at [800, 170] on img "Close" at bounding box center [798, 176] width 41 height 41
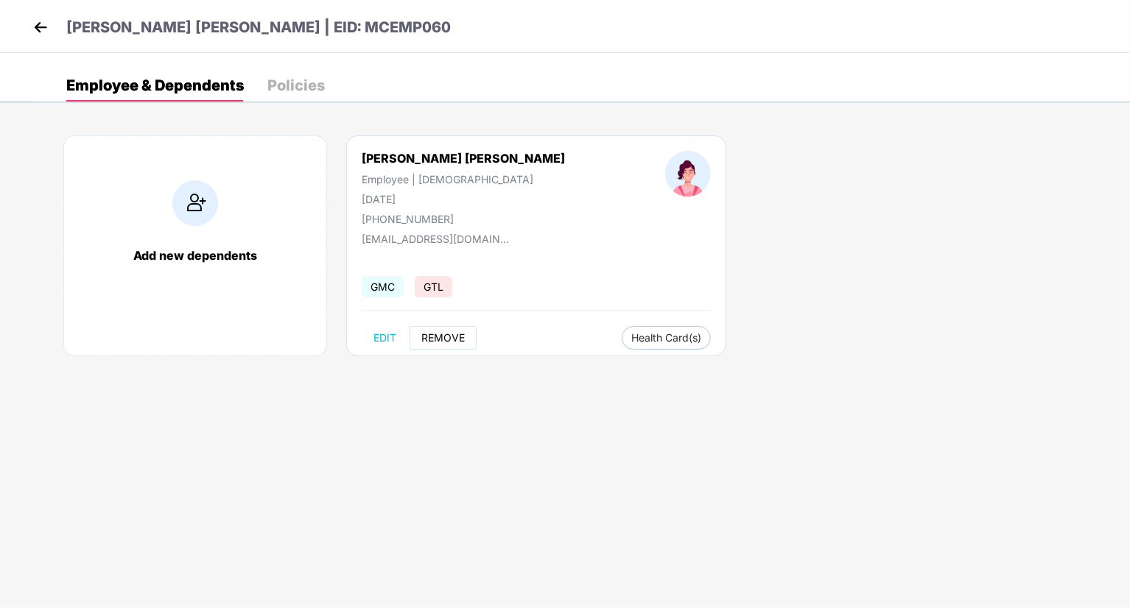
click at [430, 341] on span "REMOVE" at bounding box center [442, 338] width 43 height 12
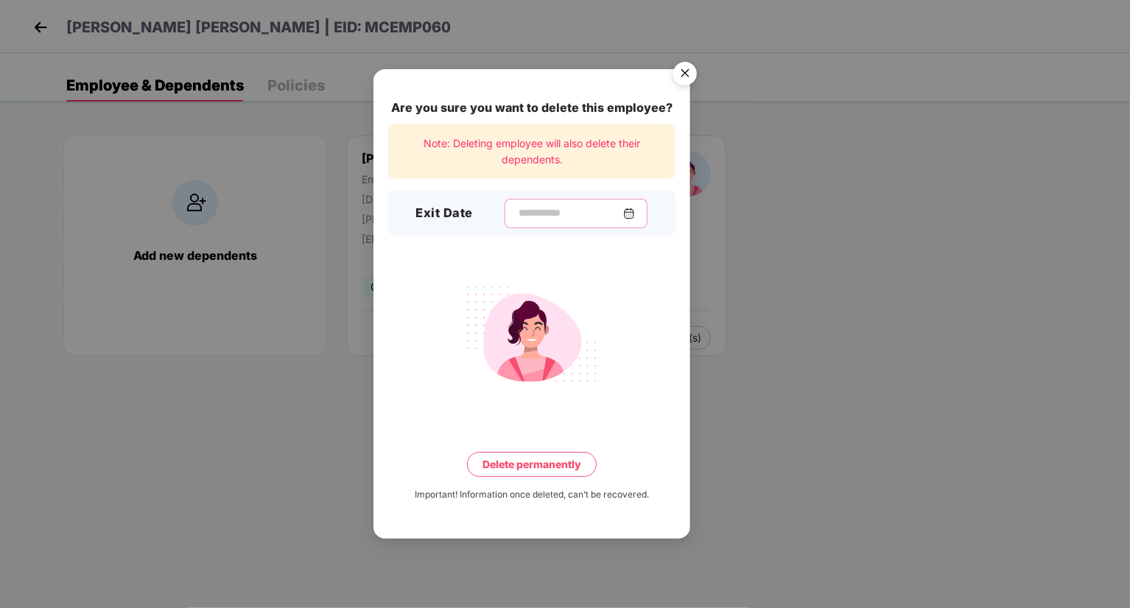
click at [585, 210] on input at bounding box center [570, 212] width 106 height 15
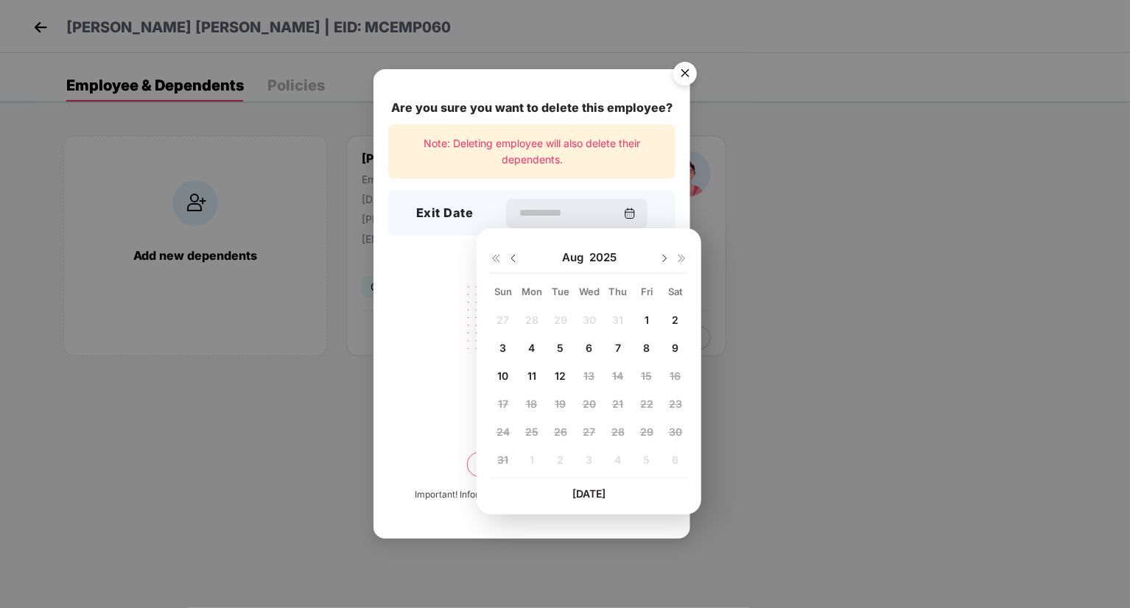
click at [643, 319] on div "1" at bounding box center [646, 320] width 22 height 22
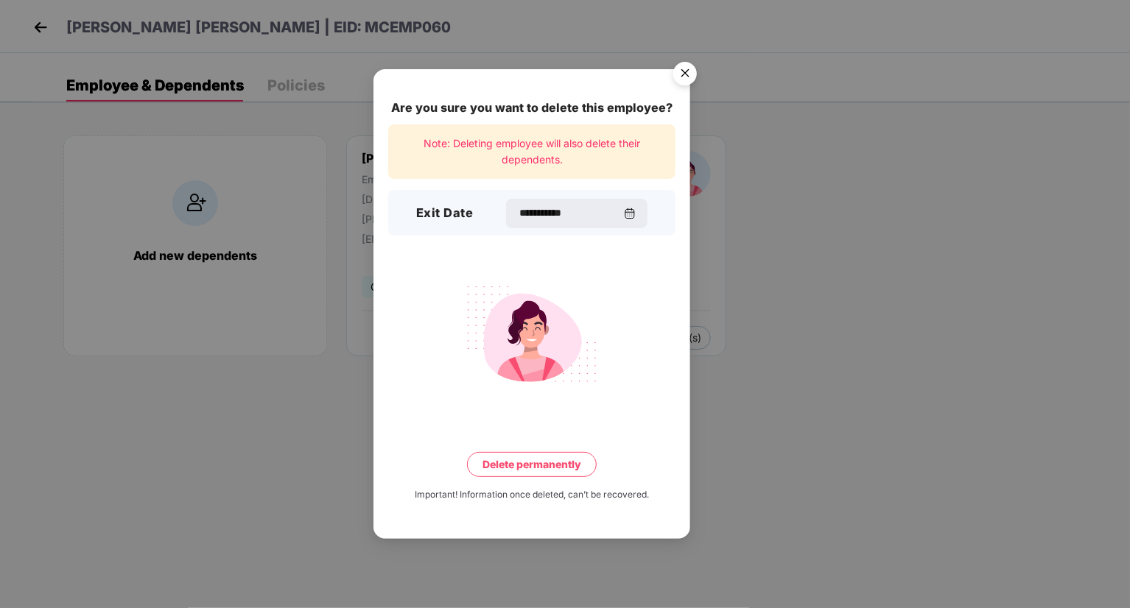
type input "**********"
click at [575, 455] on button "Delete permanently" at bounding box center [532, 464] width 130 height 25
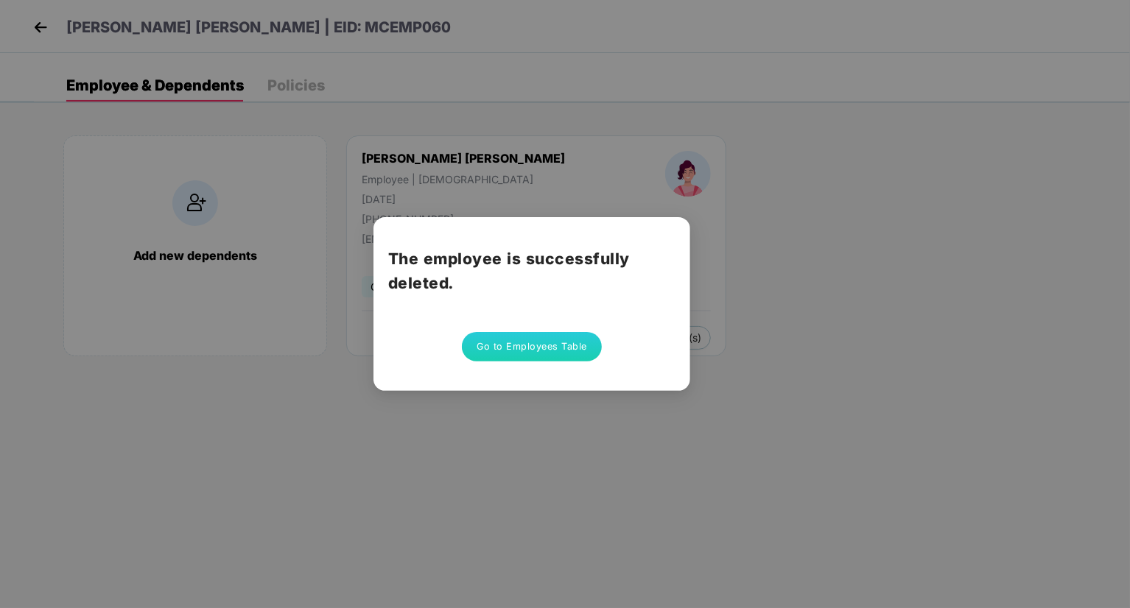
click at [560, 353] on button "Go to Employees Table" at bounding box center [532, 346] width 140 height 29
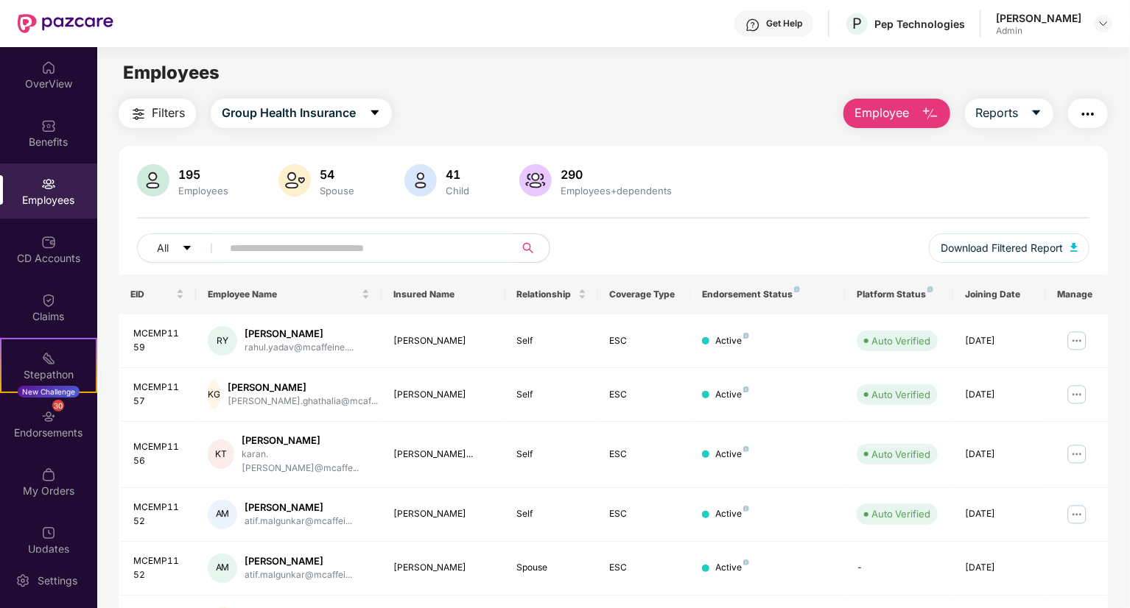
click at [322, 253] on input "text" at bounding box center [362, 248] width 264 height 22
click at [393, 250] on input "text" at bounding box center [362, 248] width 264 height 22
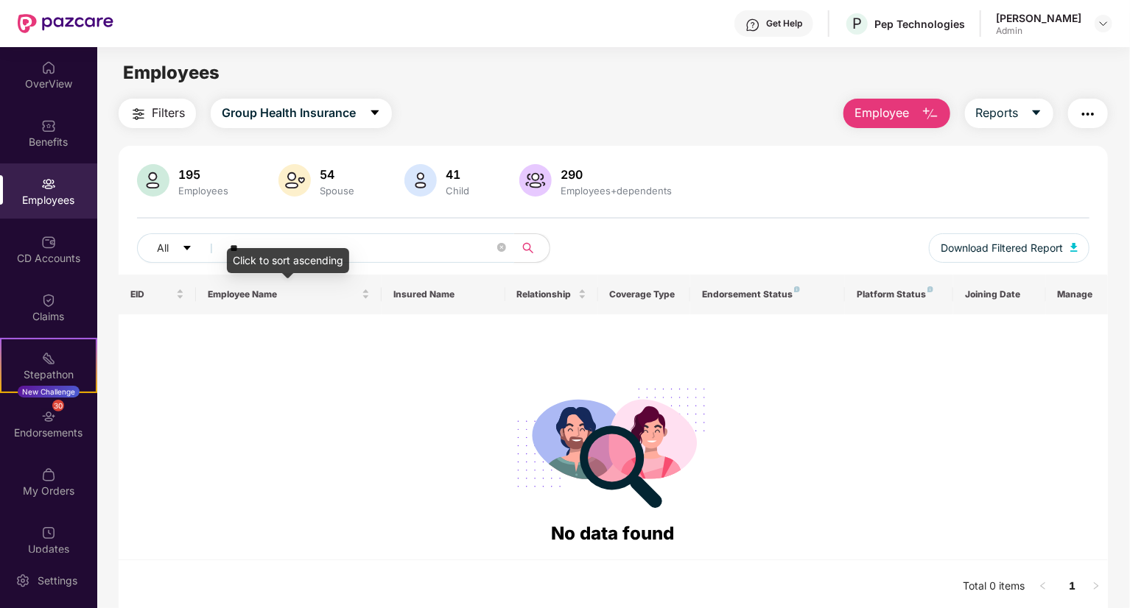
type input "*"
click at [320, 246] on input "******" at bounding box center [362, 248] width 264 height 22
type input "********"
click at [377, 457] on div at bounding box center [612, 444] width 965 height 149
click at [289, 248] on input "********" at bounding box center [362, 248] width 264 height 22
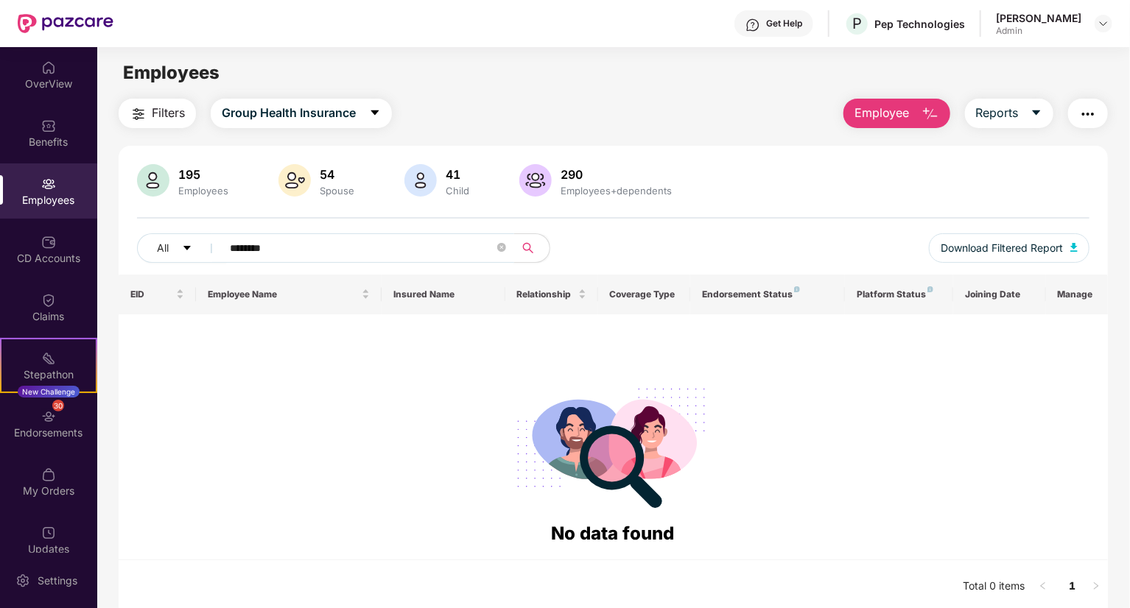
click at [289, 248] on input "********" at bounding box center [362, 248] width 264 height 22
type input "*"
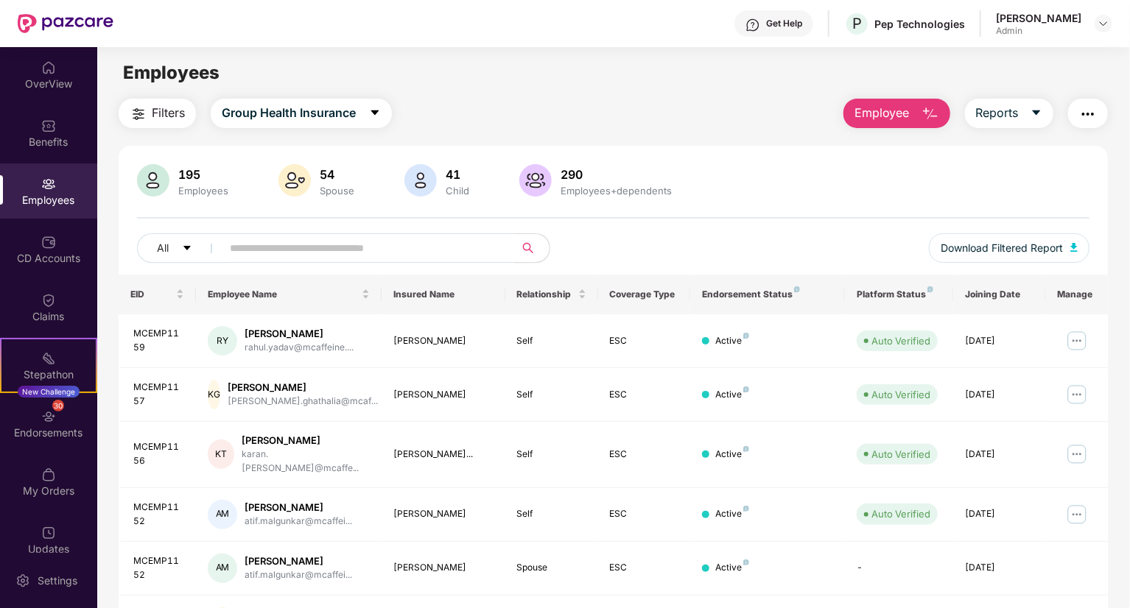
click at [305, 246] on input "text" at bounding box center [362, 248] width 264 height 22
paste input "**********"
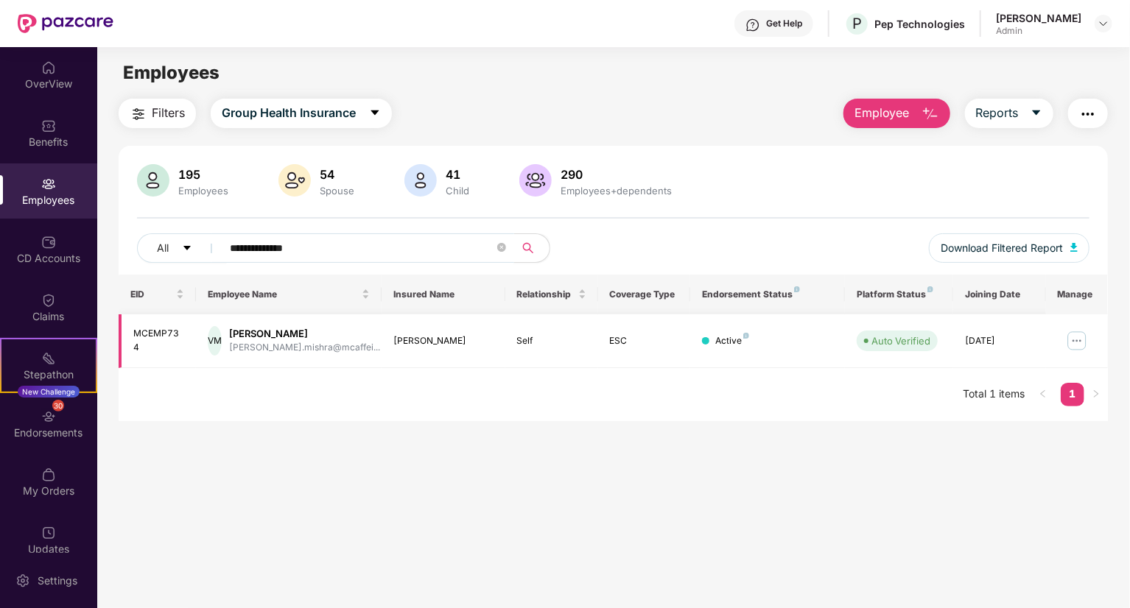
type input "**********"
click at [1072, 342] on img at bounding box center [1077, 341] width 24 height 24
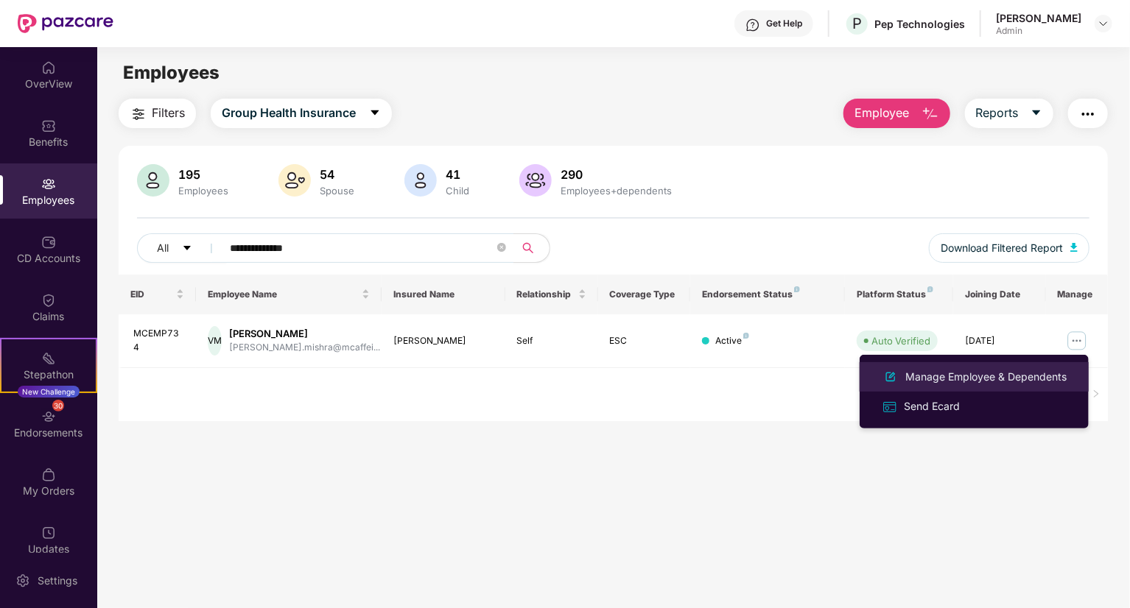
click at [968, 381] on div "Manage Employee & Dependents" at bounding box center [985, 377] width 167 height 16
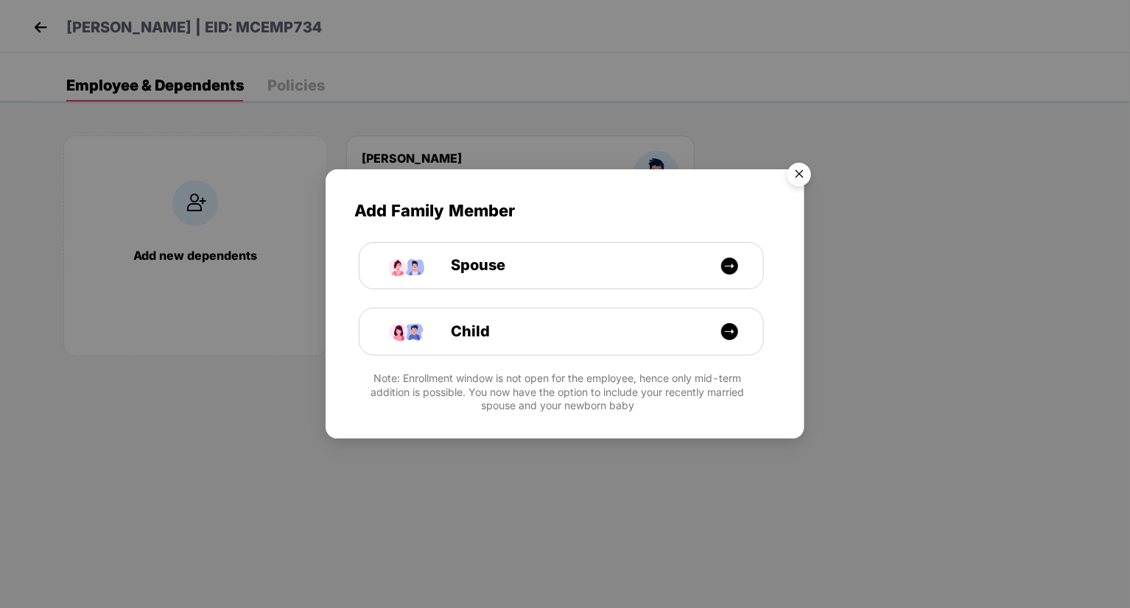
click at [803, 163] on img "Close" at bounding box center [798, 176] width 41 height 41
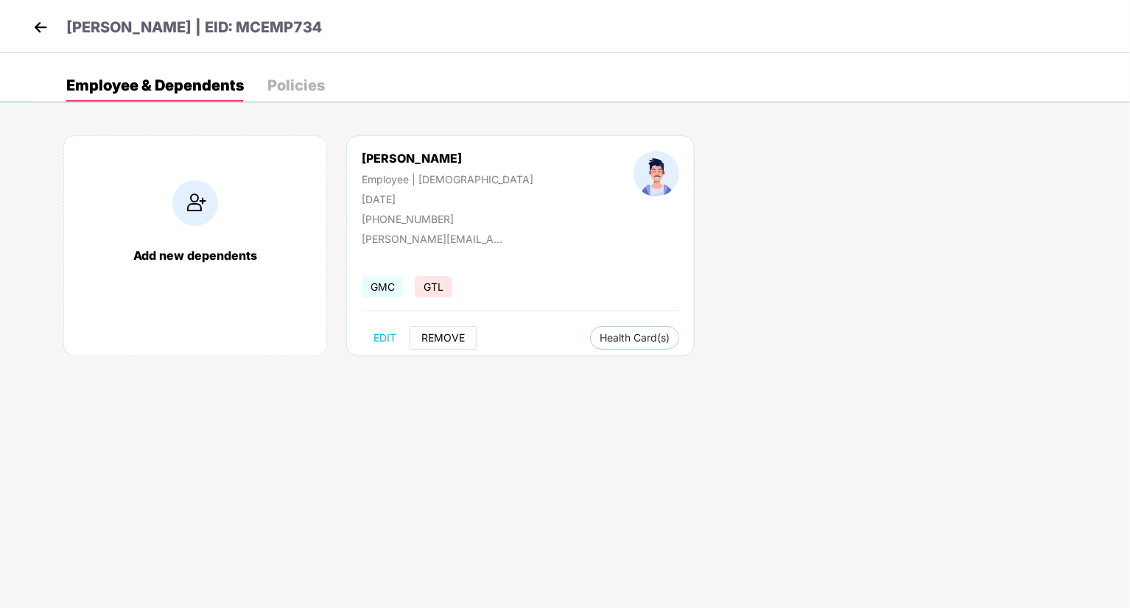
click at [428, 338] on span "REMOVE" at bounding box center [442, 338] width 43 height 12
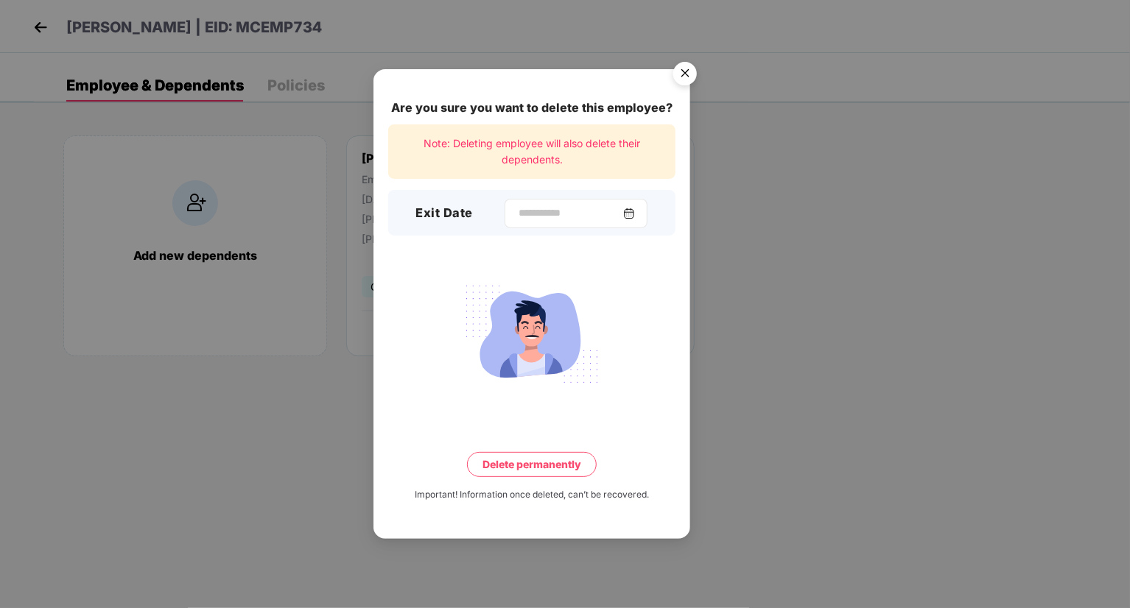
click at [545, 225] on div at bounding box center [575, 213] width 143 height 29
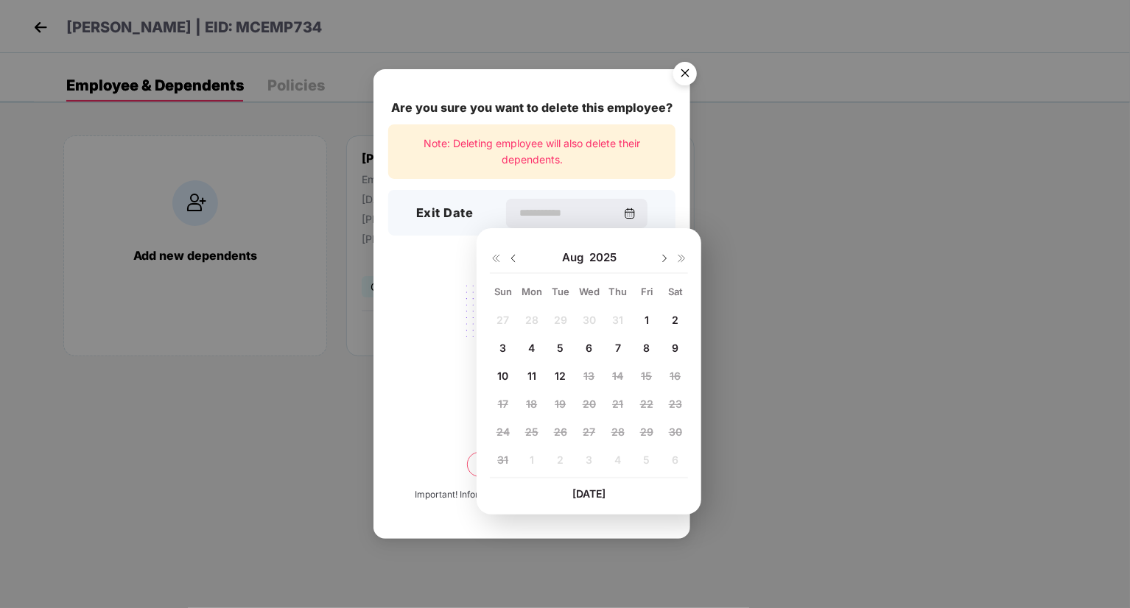
click at [647, 311] on div "1" at bounding box center [646, 320] width 22 height 22
type input "**********"
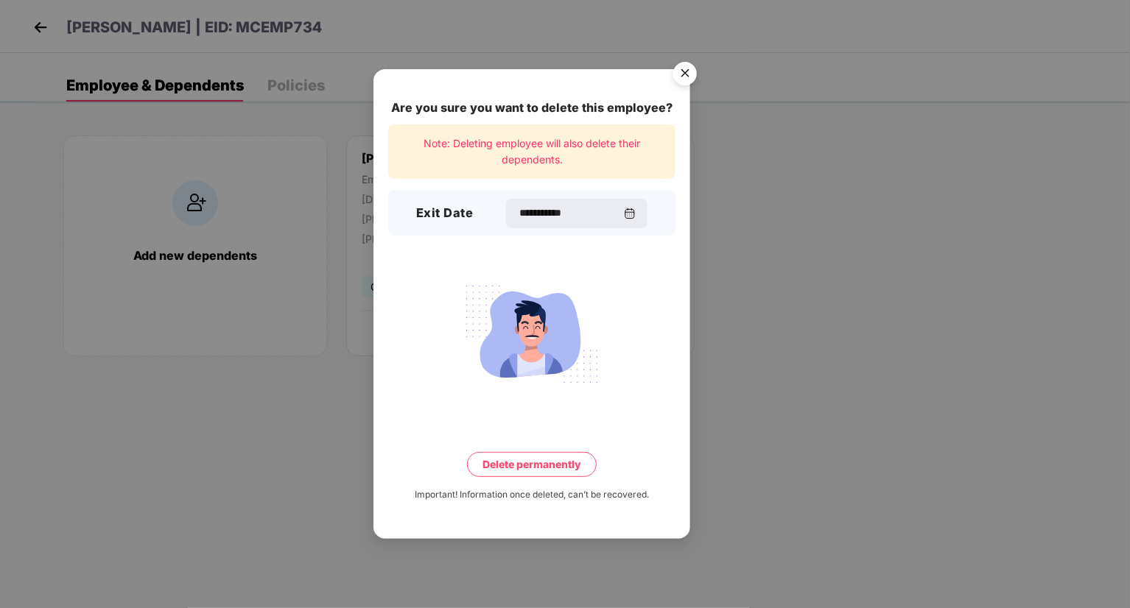
click at [521, 465] on button "Delete permanently" at bounding box center [532, 464] width 130 height 25
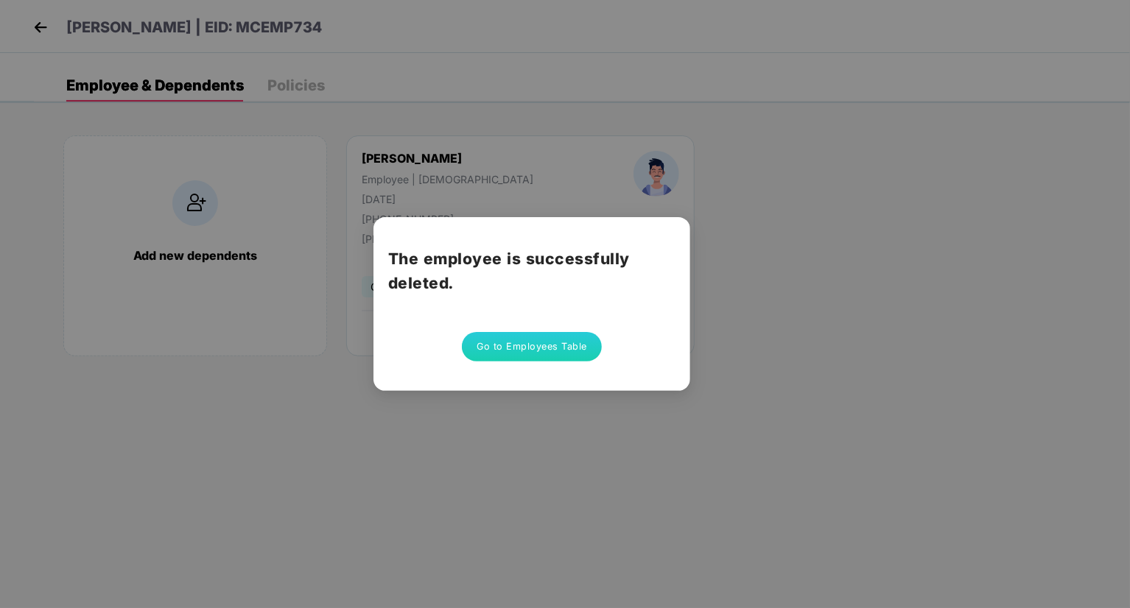
click at [565, 328] on div "The employee is successfully deleted. Go to Employees Table" at bounding box center [531, 304] width 317 height 174
click at [566, 337] on button "Go to Employees Table" at bounding box center [532, 346] width 140 height 29
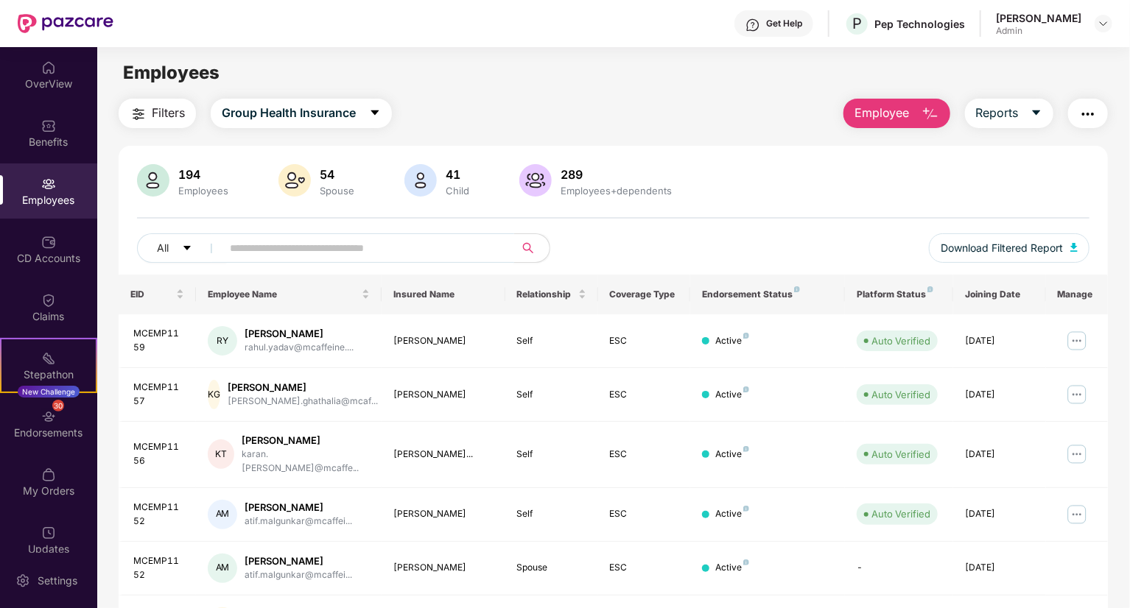
click at [439, 254] on input "text" at bounding box center [362, 248] width 264 height 22
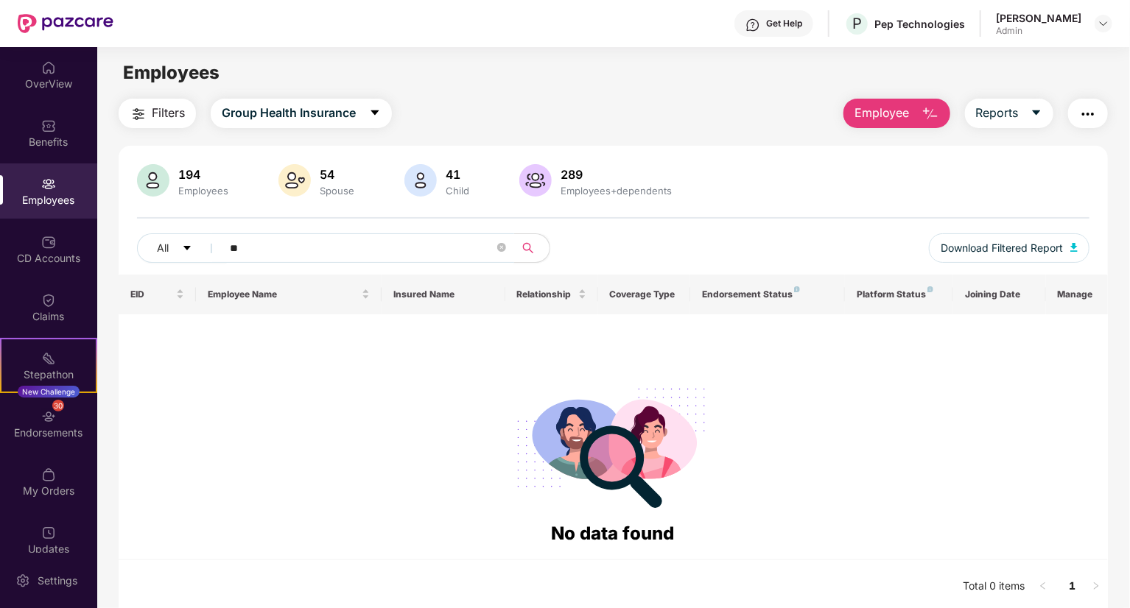
type input "*"
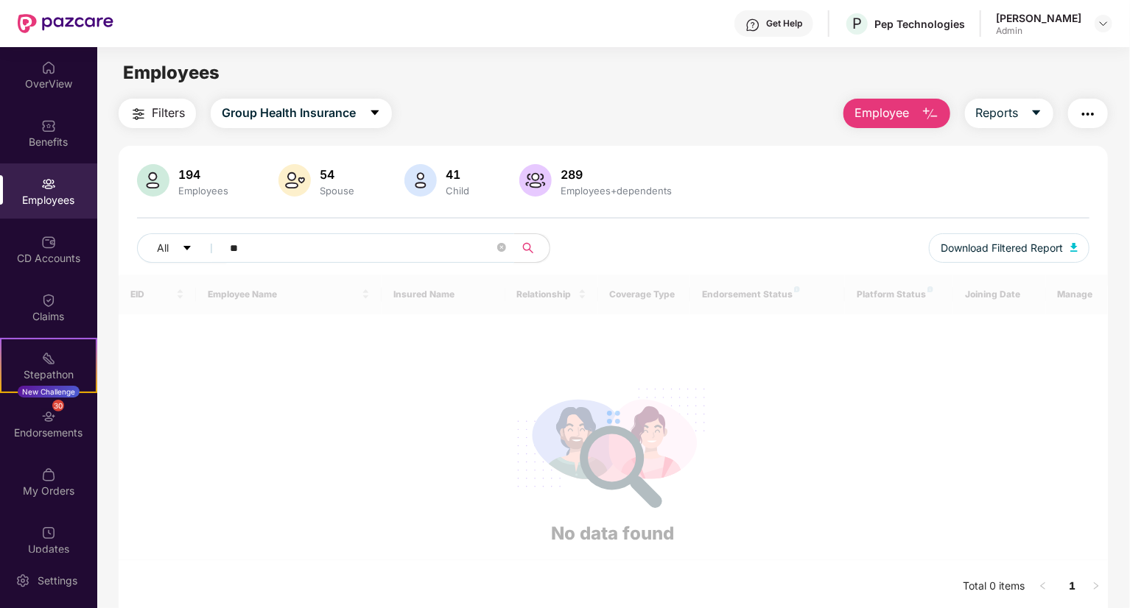
type input "*"
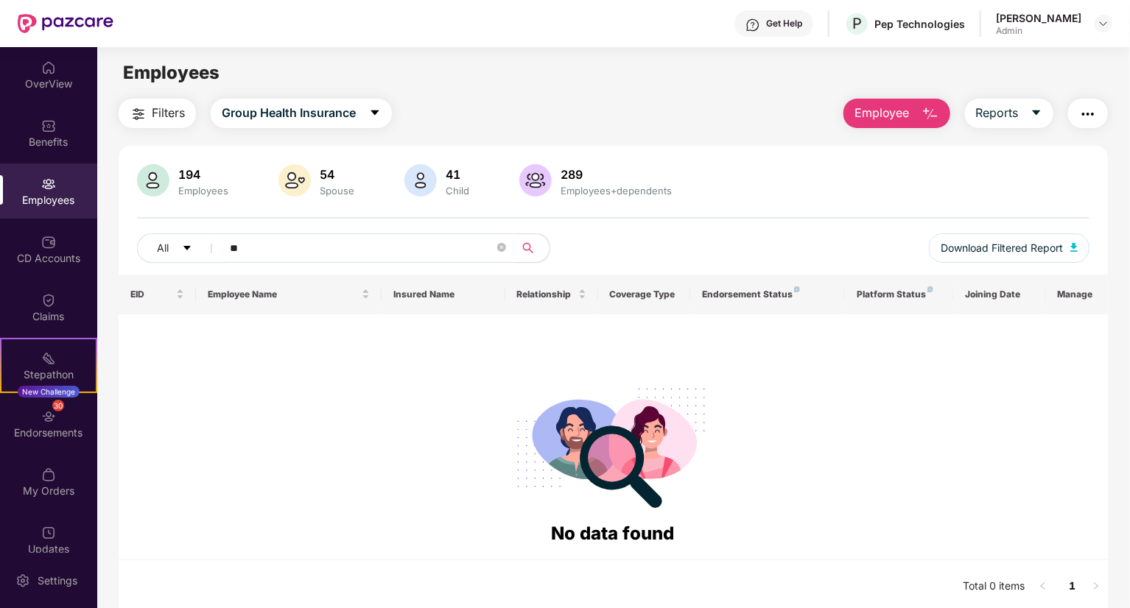
type input "*"
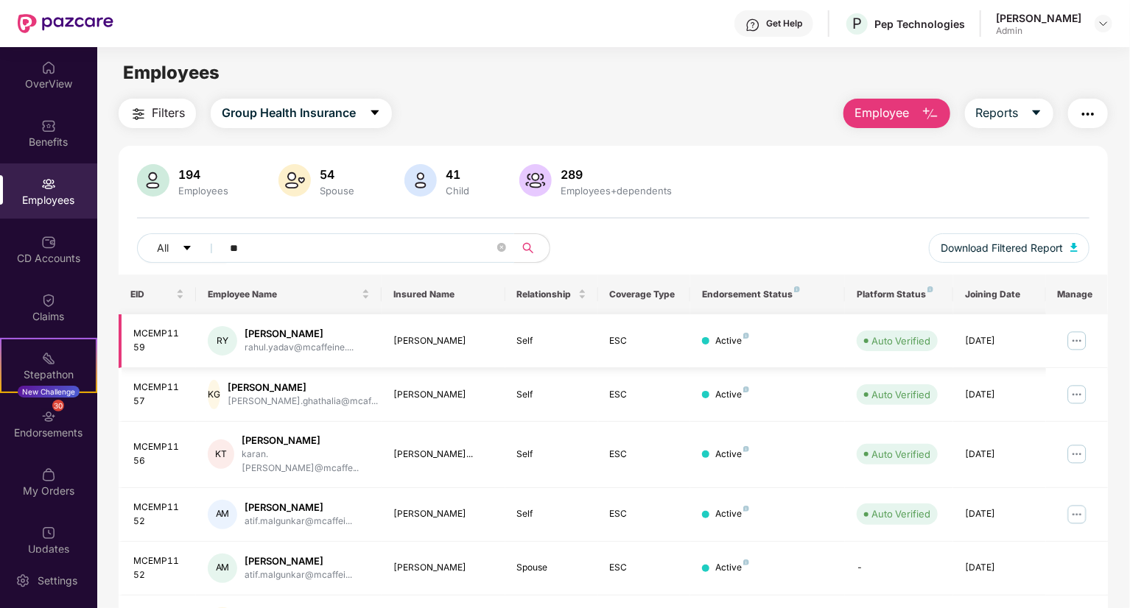
type input "*"
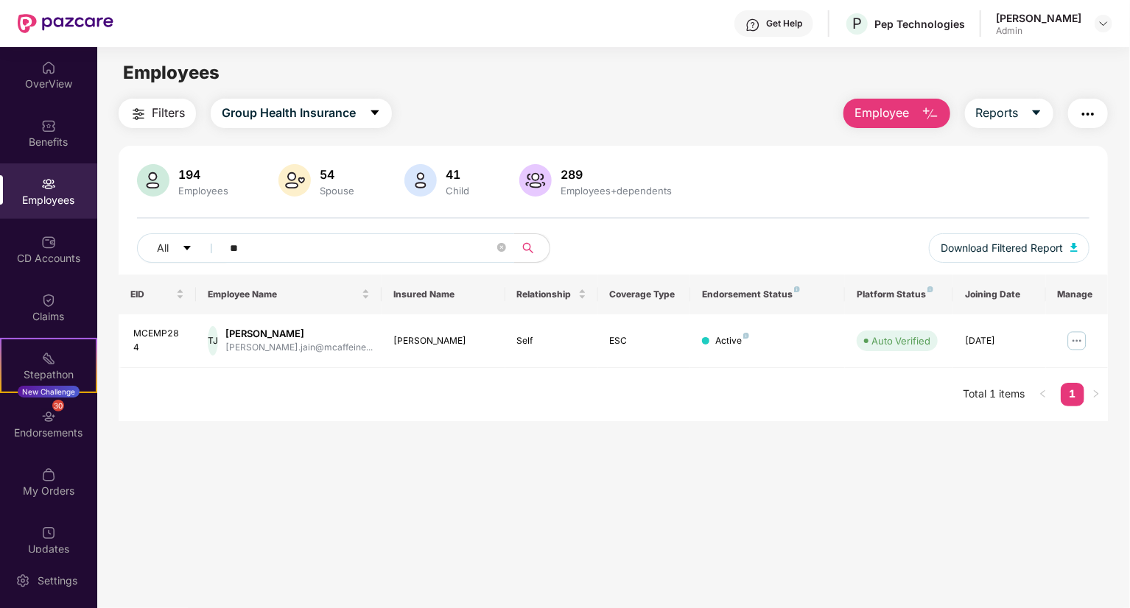
type input "*"
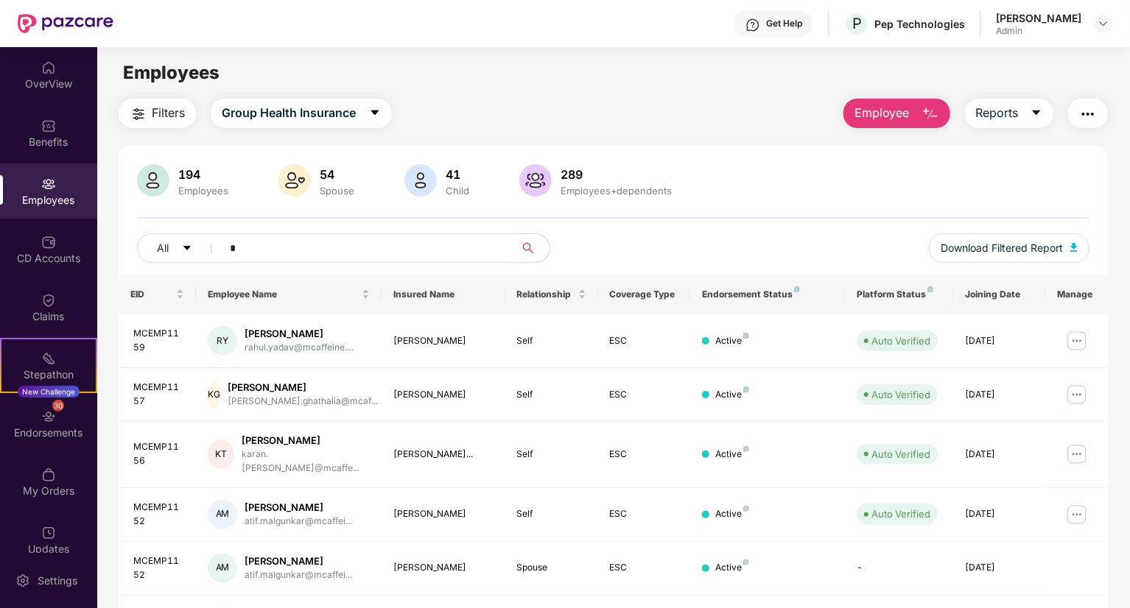
click at [371, 242] on input "*" at bounding box center [362, 248] width 264 height 22
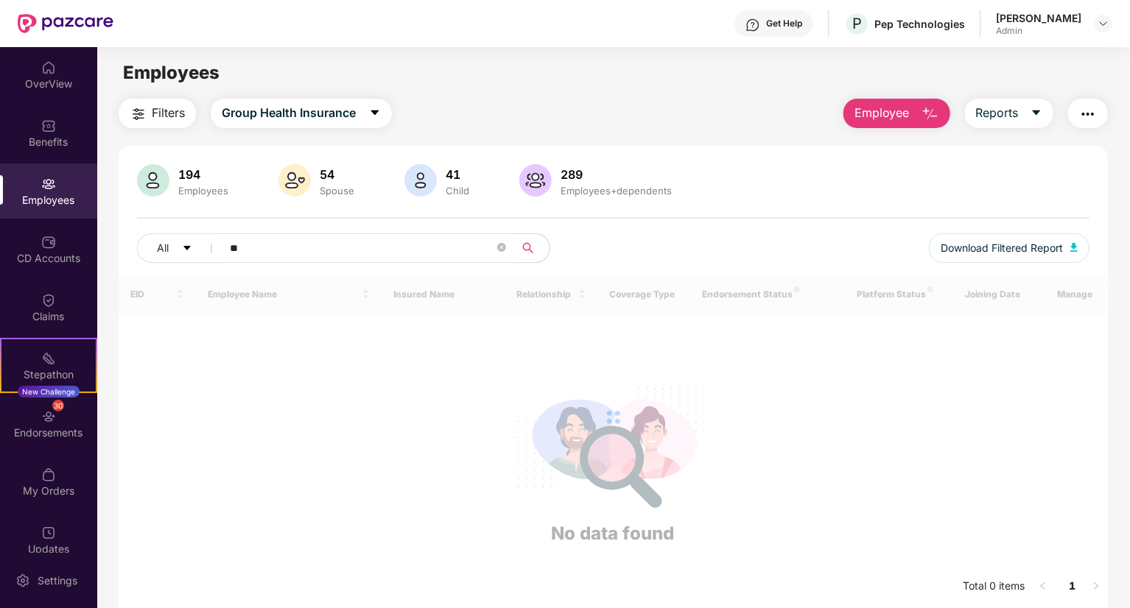
type input "*"
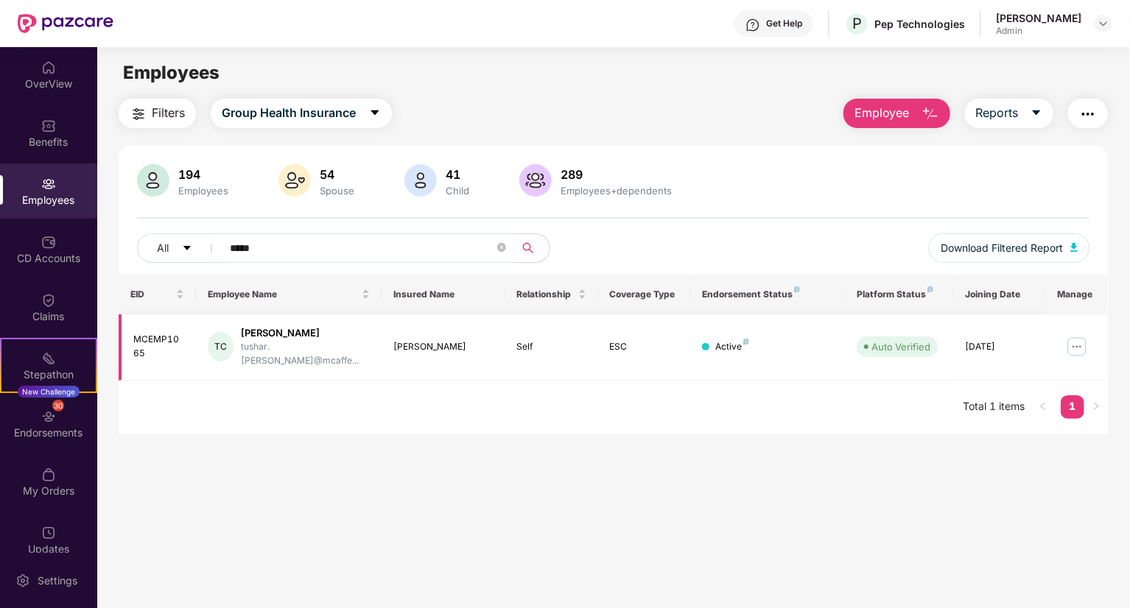
type input "*****"
click at [1075, 345] on img at bounding box center [1077, 347] width 24 height 24
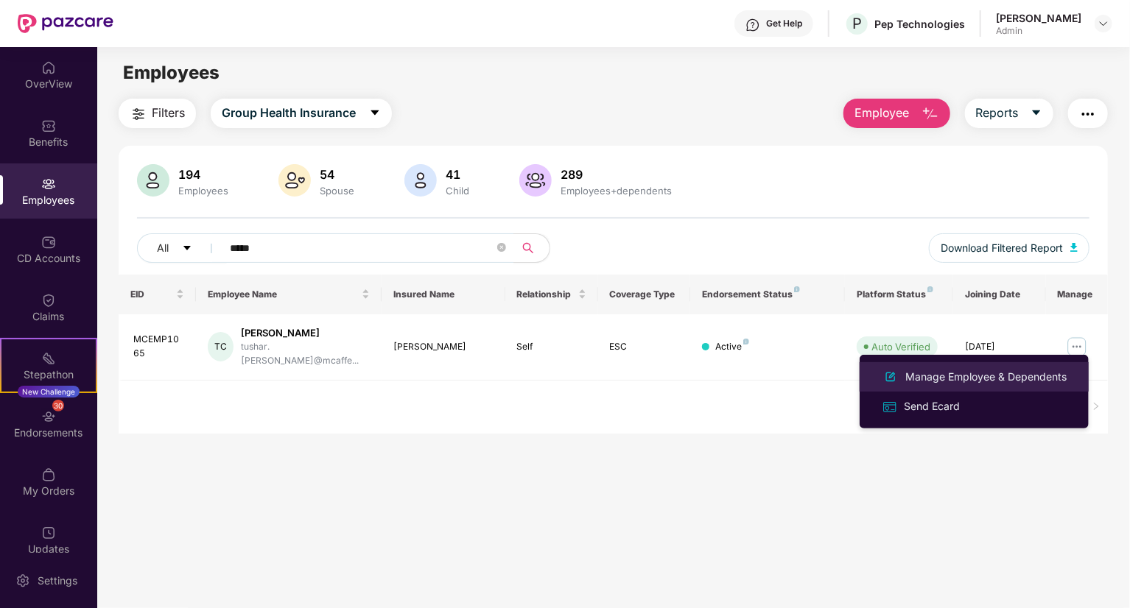
click at [988, 384] on div "Manage Employee & Dependents" at bounding box center [985, 377] width 167 height 16
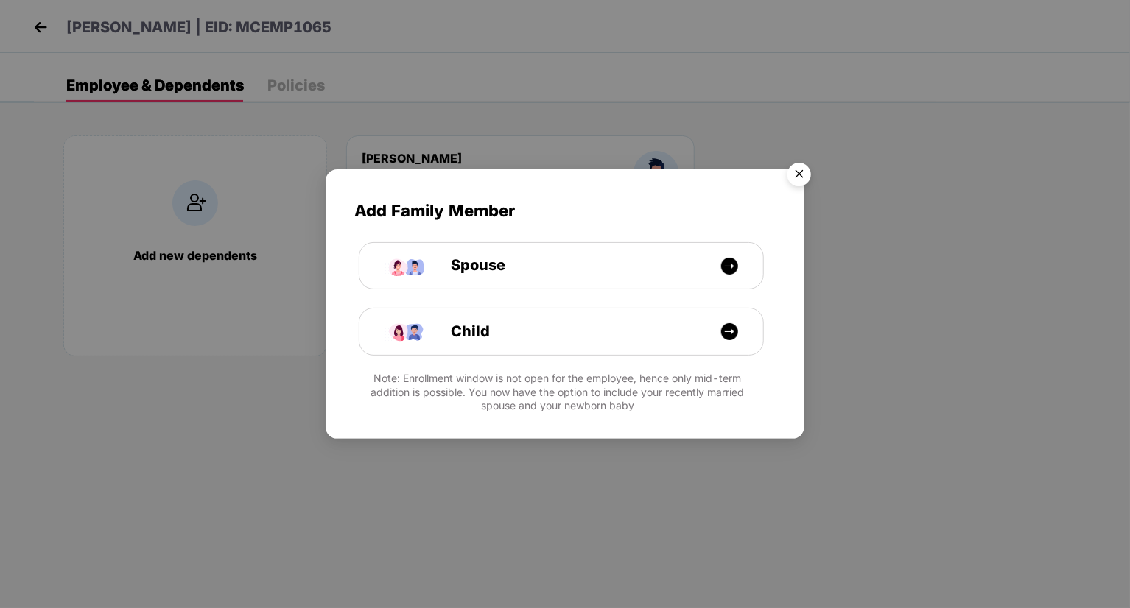
click at [787, 171] on img "Close" at bounding box center [798, 176] width 41 height 41
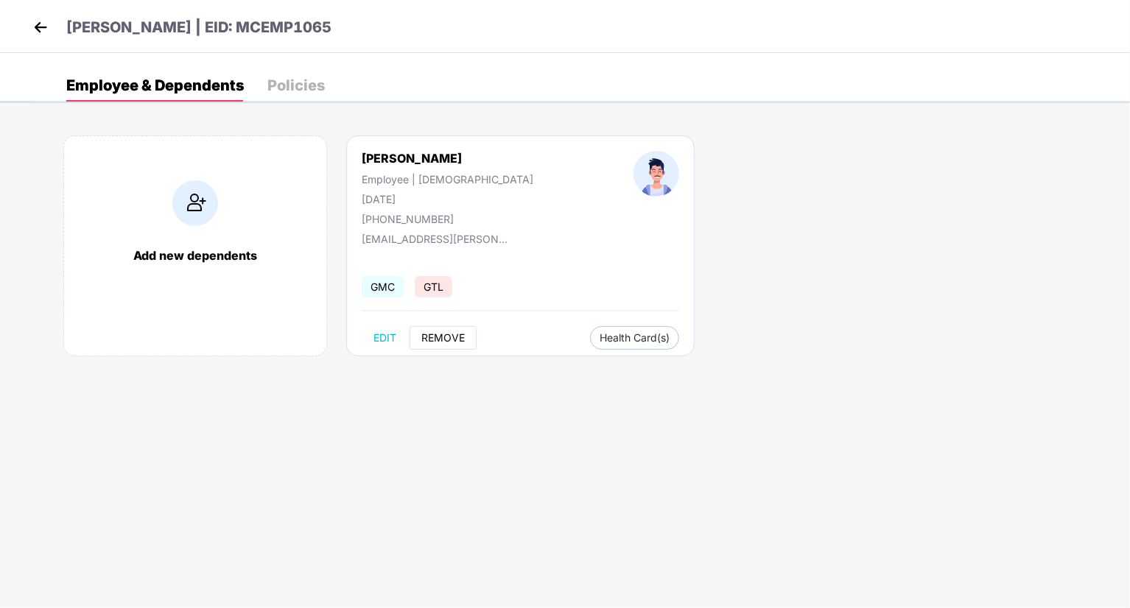
click at [448, 333] on span "REMOVE" at bounding box center [442, 338] width 43 height 12
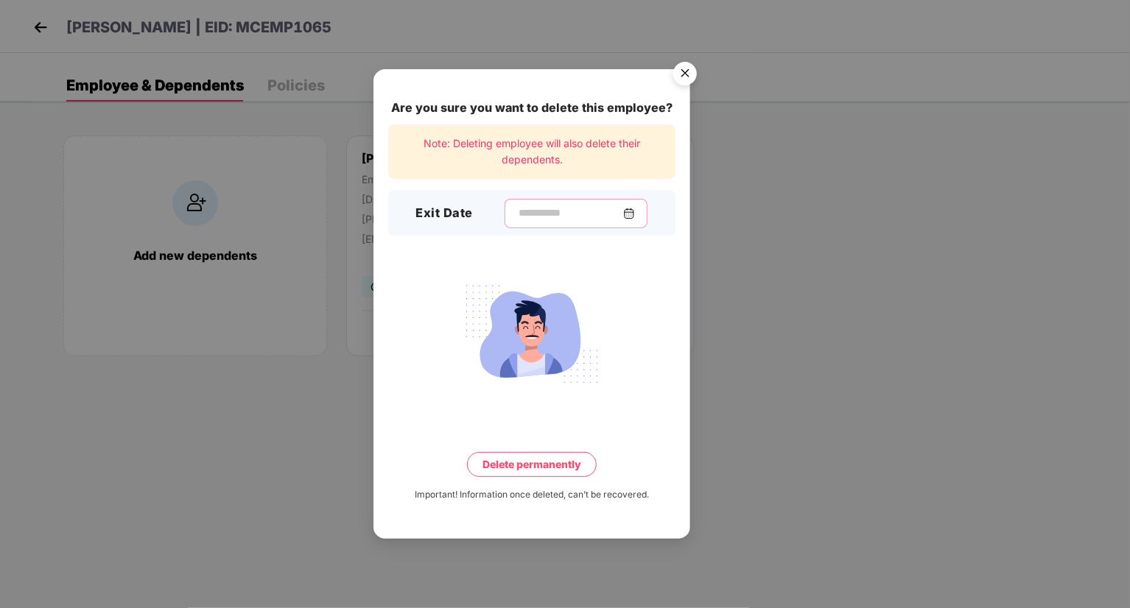
click at [564, 210] on input at bounding box center [570, 212] width 106 height 15
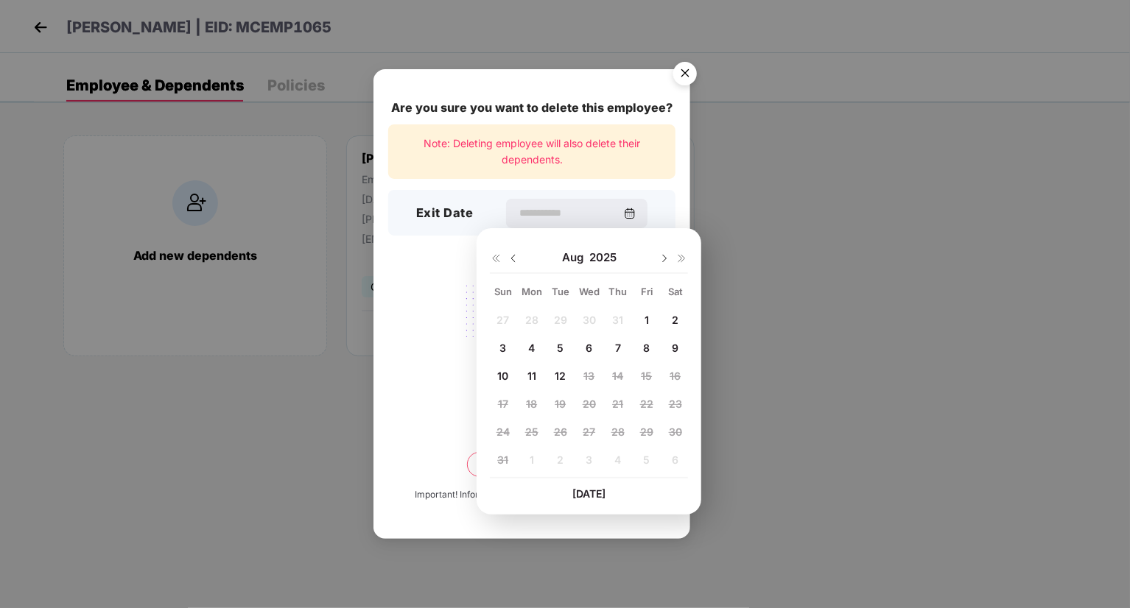
click at [648, 316] on span "1" at bounding box center [646, 320] width 4 height 13
type input "**********"
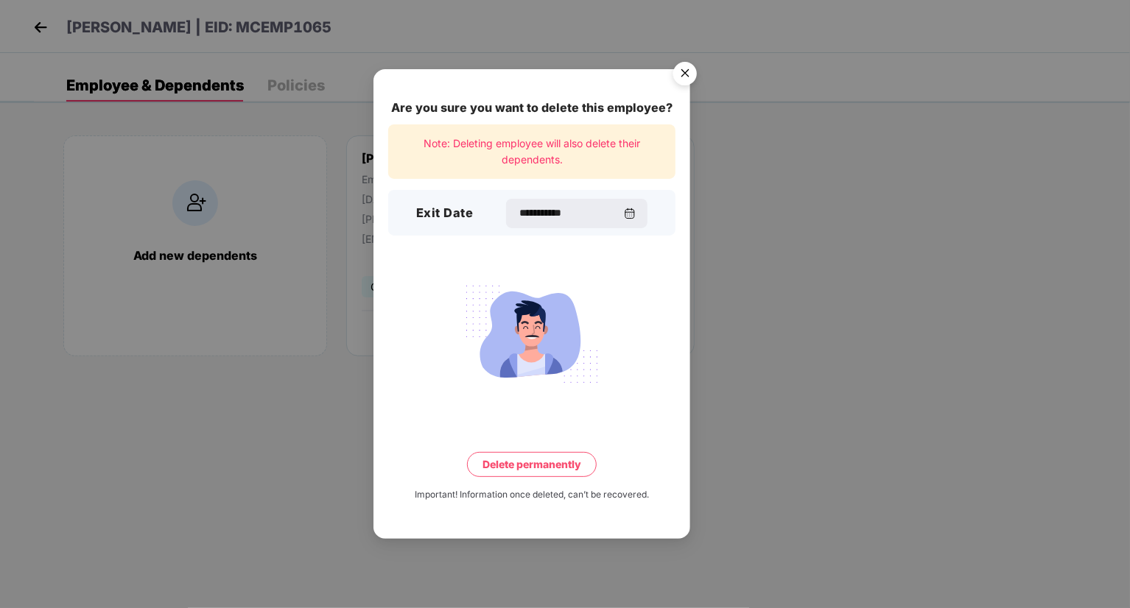
click at [543, 469] on button "Delete permanently" at bounding box center [532, 464] width 130 height 25
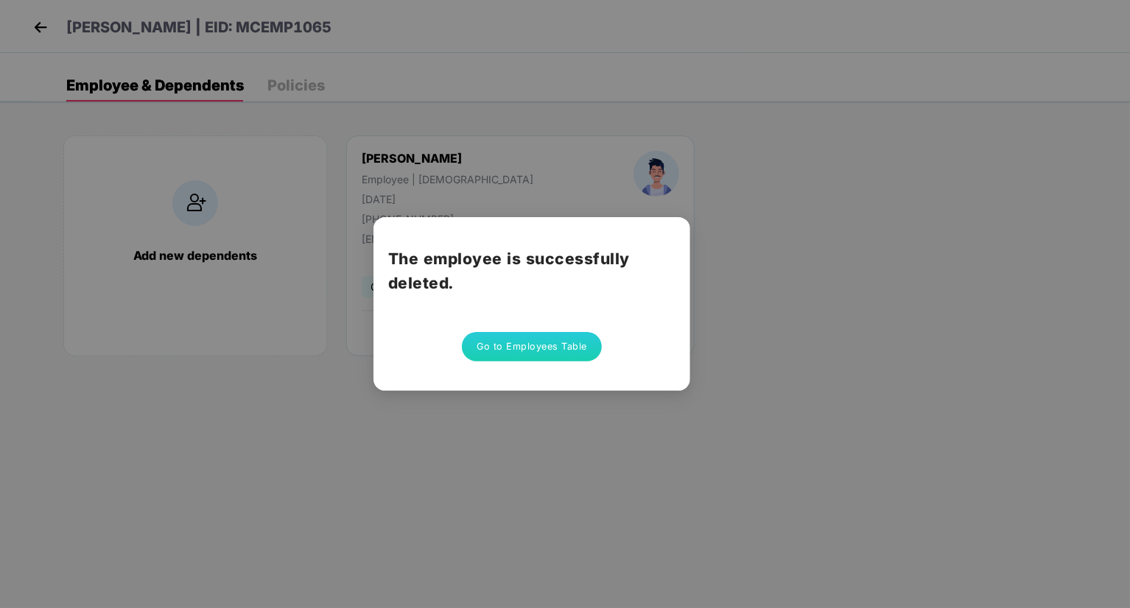
click at [554, 345] on button "Go to Employees Table" at bounding box center [532, 346] width 140 height 29
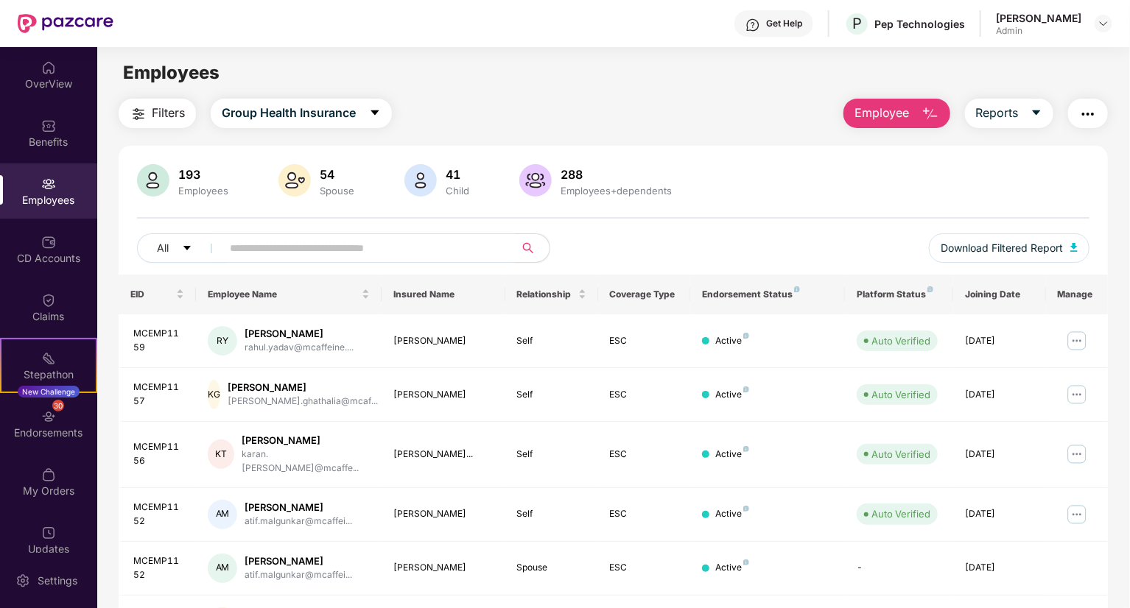
click at [421, 261] on span at bounding box center [363, 247] width 302 height 29
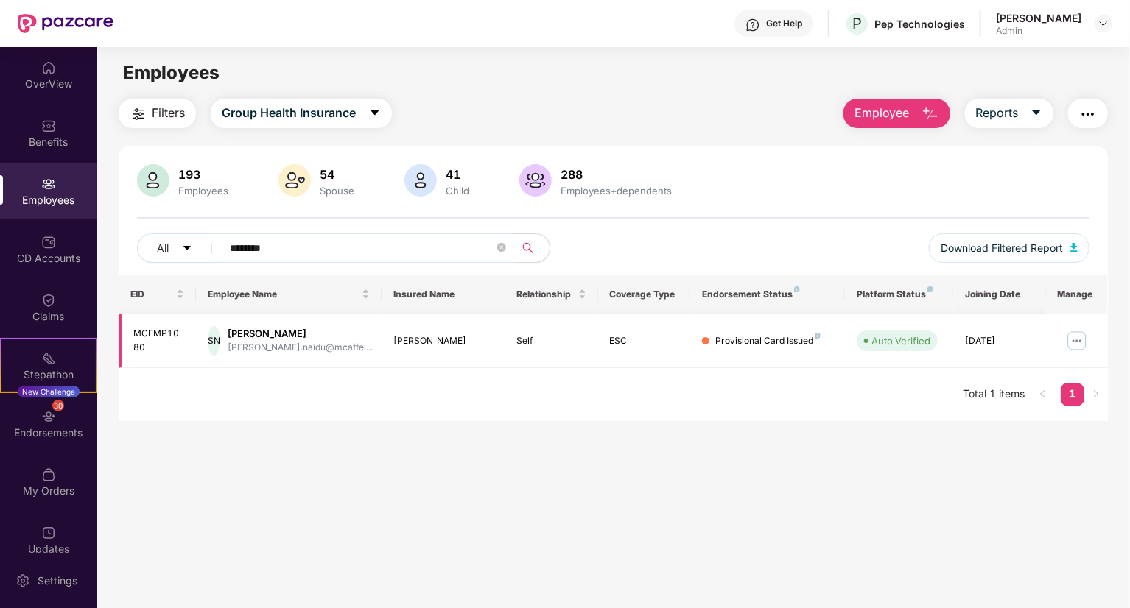
type input "********"
click at [1076, 339] on img at bounding box center [1077, 341] width 24 height 24
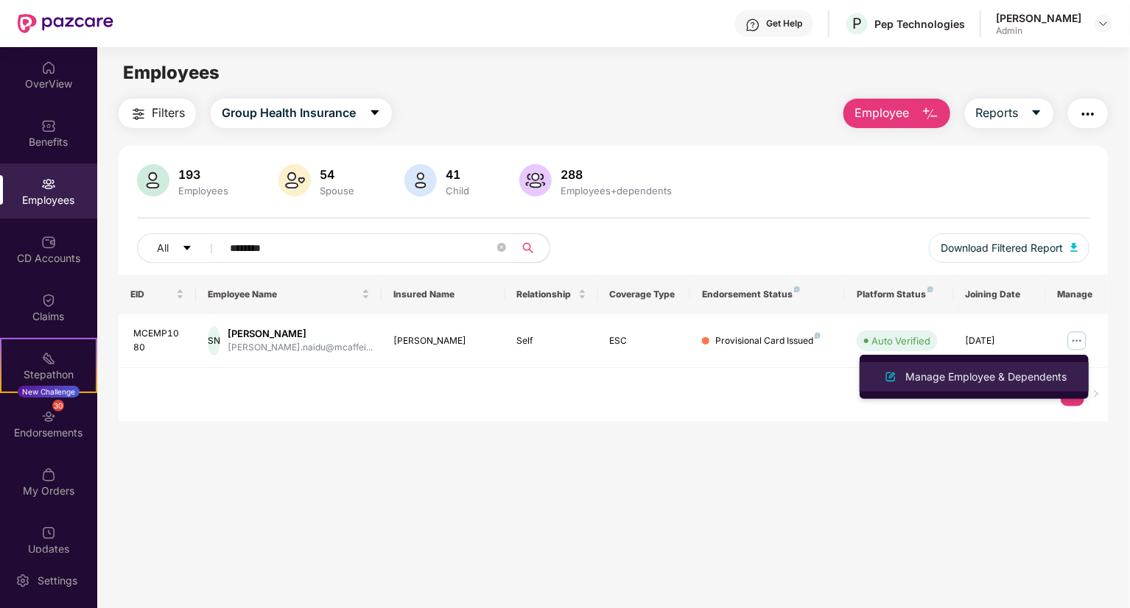
click at [982, 390] on li "Manage Employee & Dependents" at bounding box center [973, 376] width 229 height 29
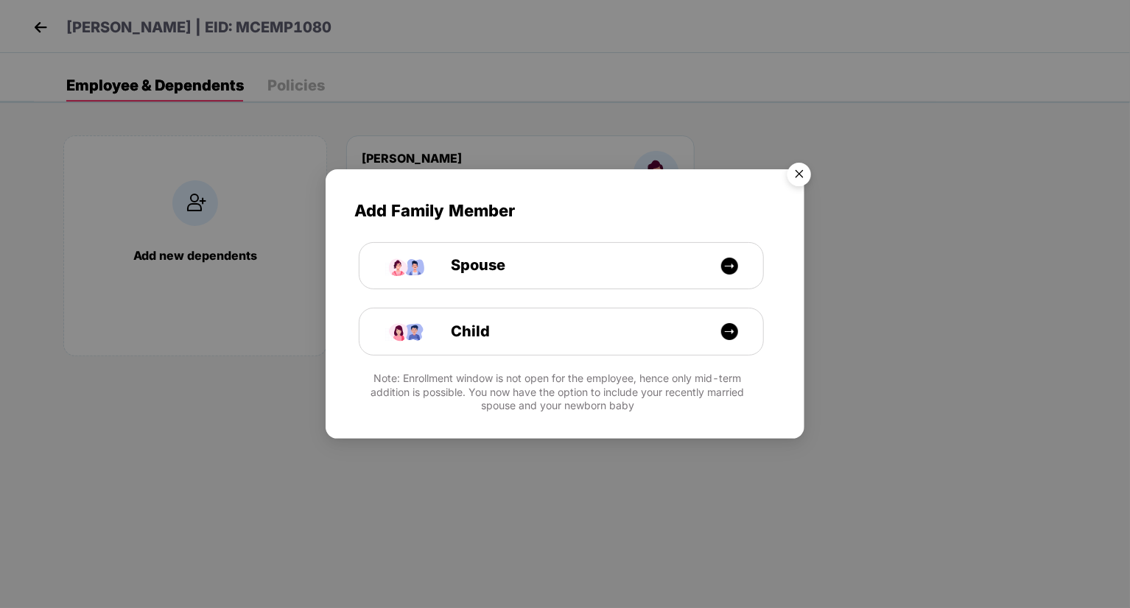
click at [782, 168] on img "Close" at bounding box center [798, 176] width 41 height 41
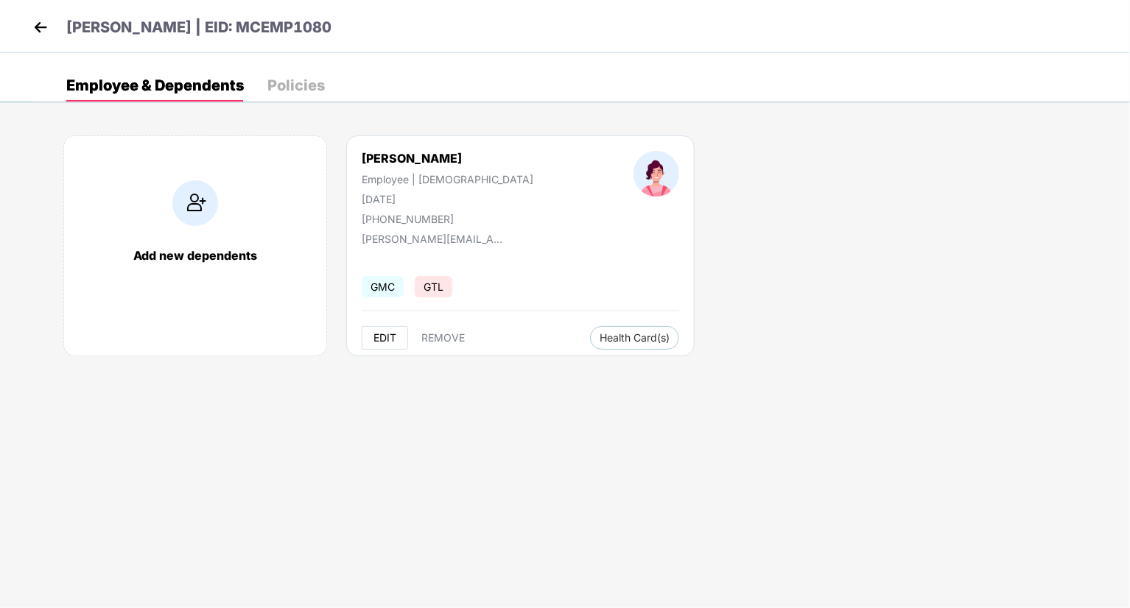
click at [386, 344] on button "EDIT" at bounding box center [385, 338] width 46 height 24
select select "******"
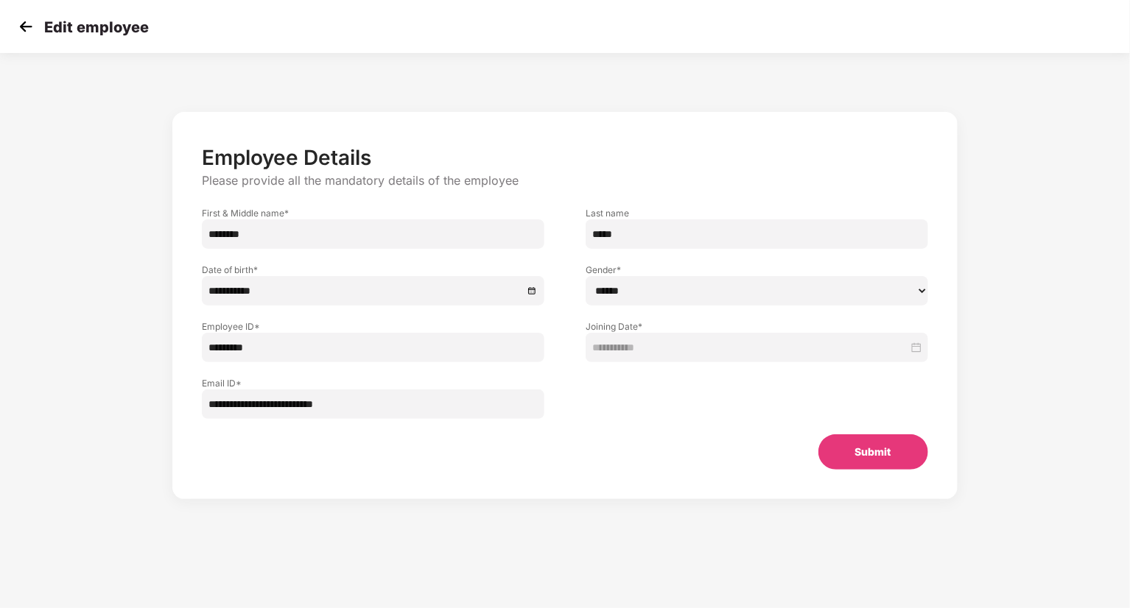
click at [28, 34] on img at bounding box center [26, 26] width 22 height 22
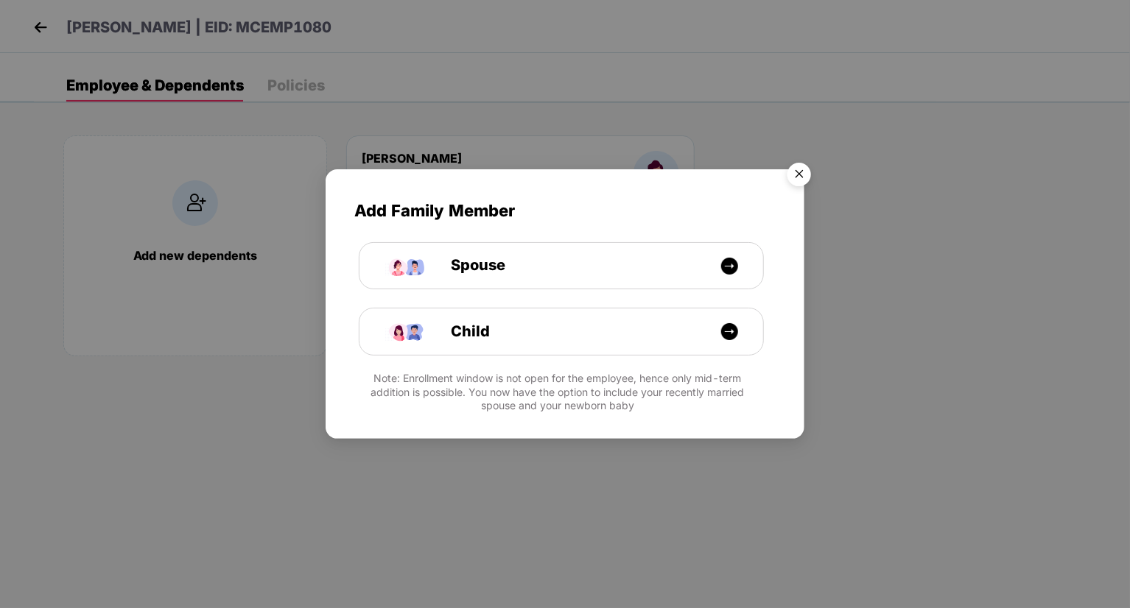
click at [792, 165] on img "Close" at bounding box center [798, 176] width 41 height 41
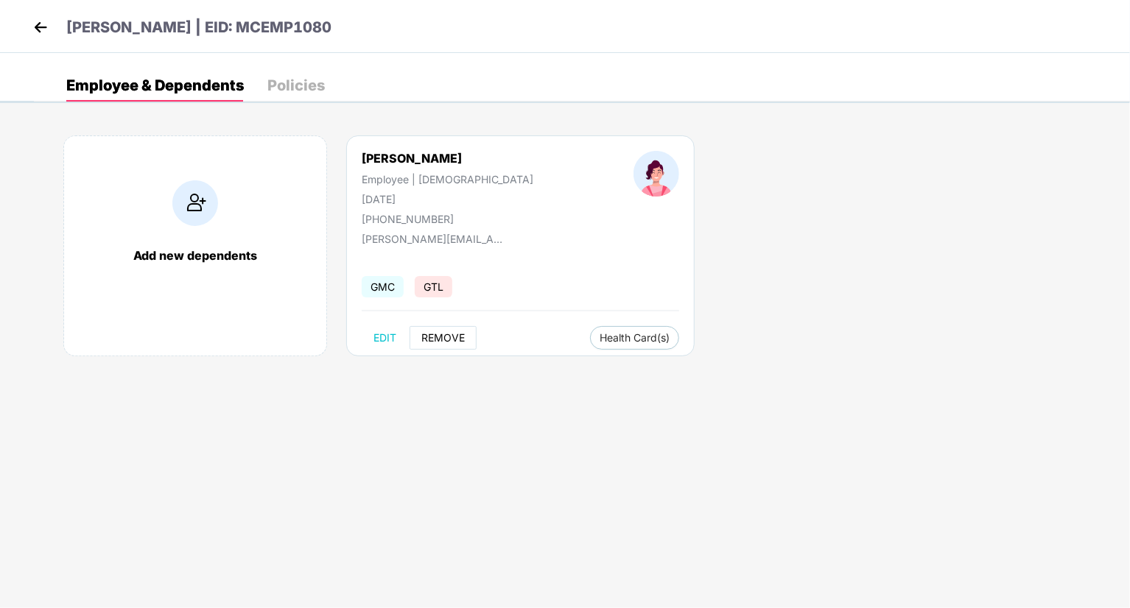
click at [443, 347] on button "REMOVE" at bounding box center [442, 338] width 67 height 24
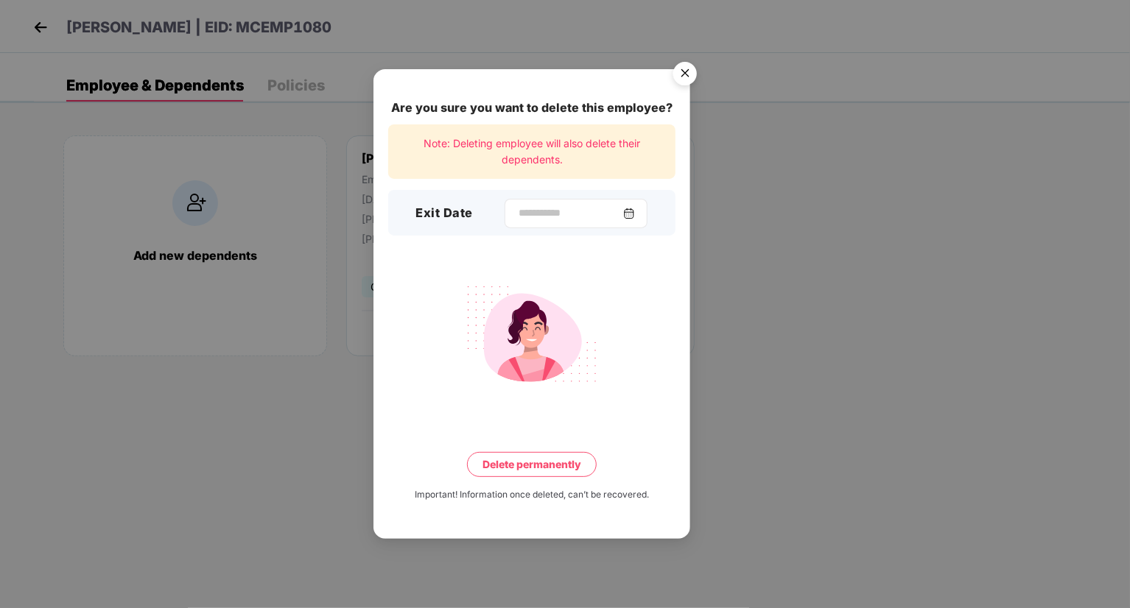
click at [536, 202] on div at bounding box center [575, 213] width 143 height 29
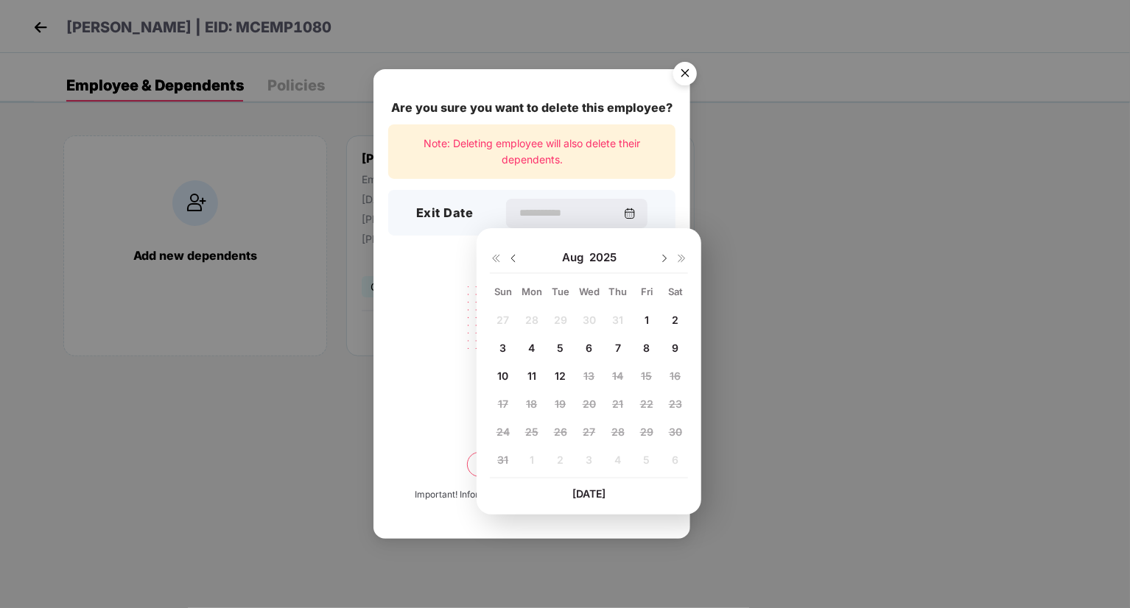
click at [641, 322] on div "1" at bounding box center [646, 320] width 22 height 22
type input "**********"
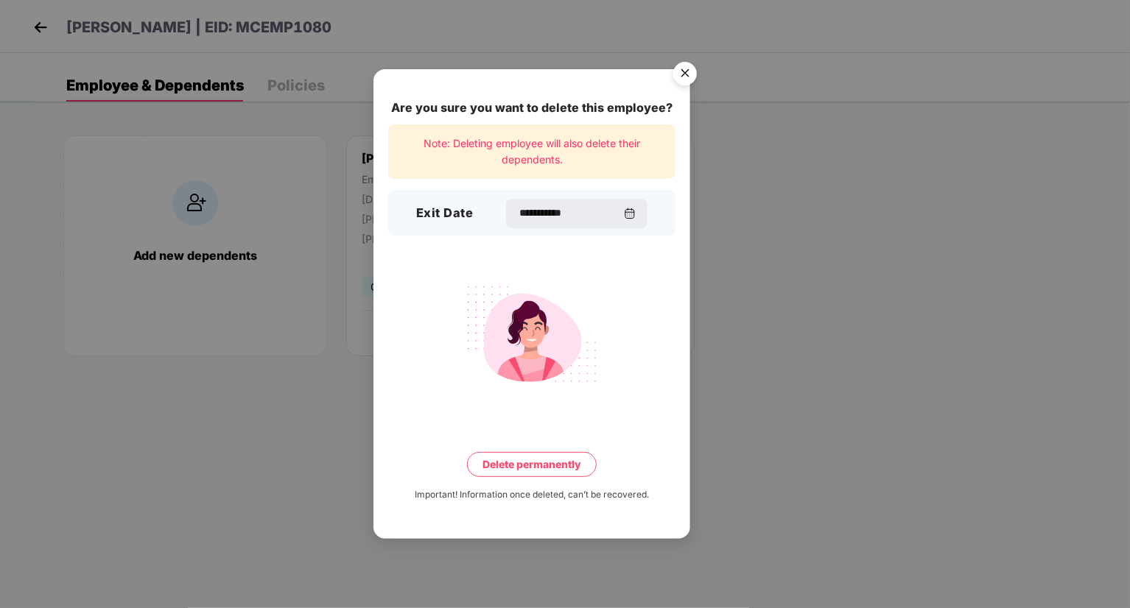
click at [524, 459] on button "Delete permanently" at bounding box center [532, 464] width 130 height 25
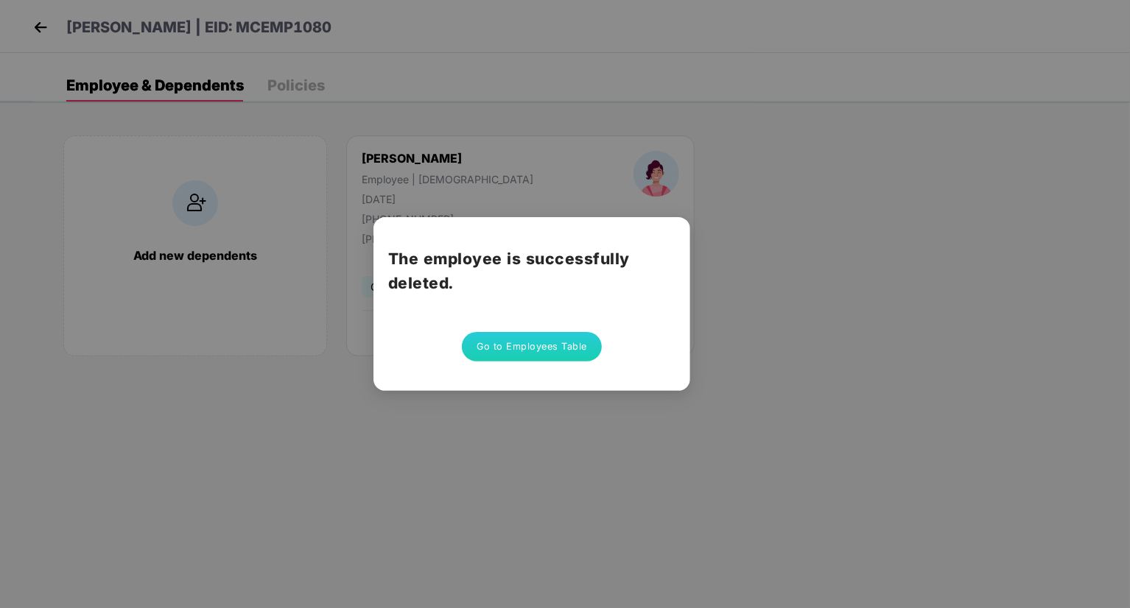
click at [582, 351] on button "Go to Employees Table" at bounding box center [532, 346] width 140 height 29
